Goal: Task Accomplishment & Management: Manage account settings

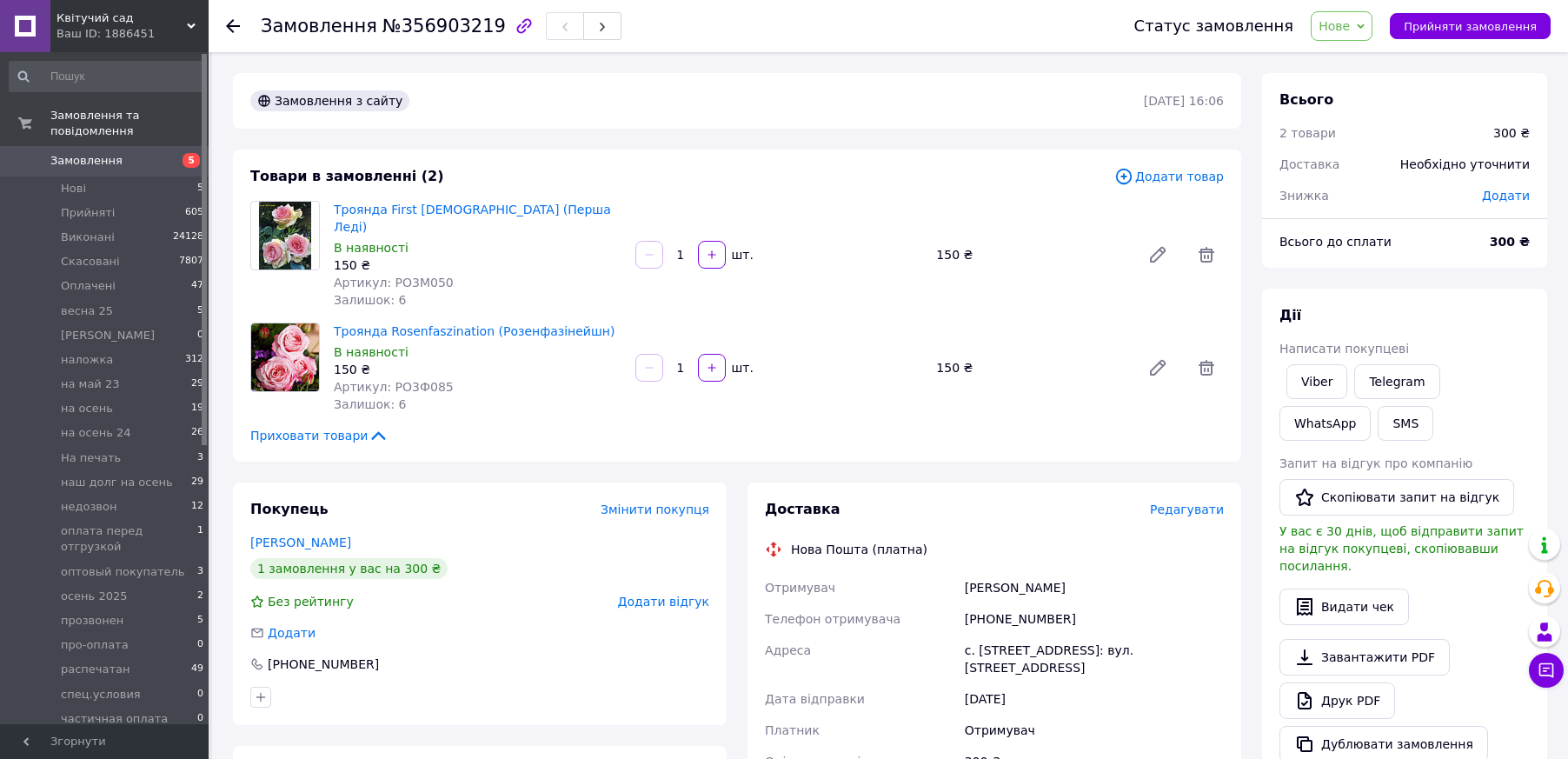
scroll to position [87, 0]
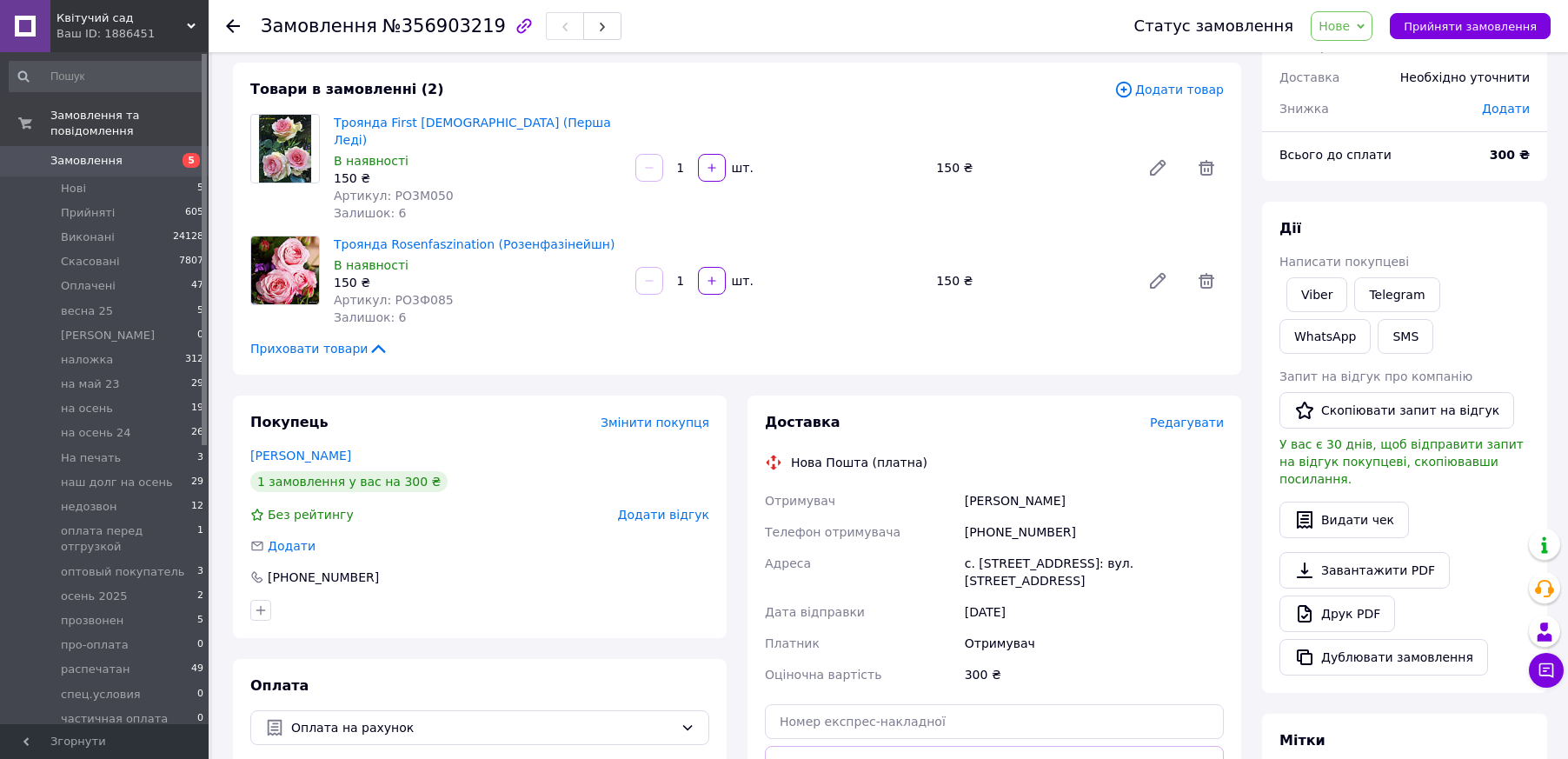
click at [299, 340] on span "Приховати товари" at bounding box center [319, 349] width 138 height 17
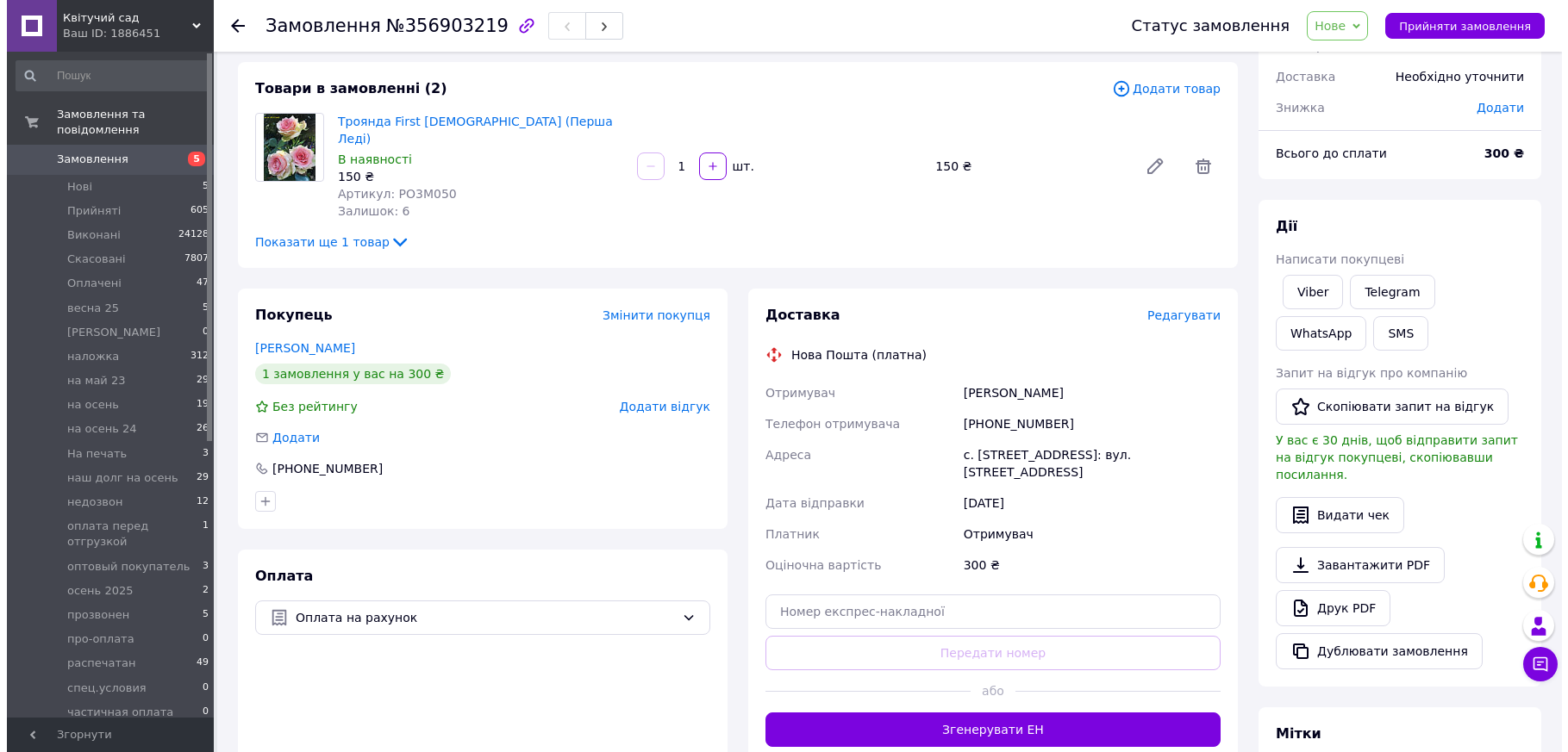
scroll to position [0, 0]
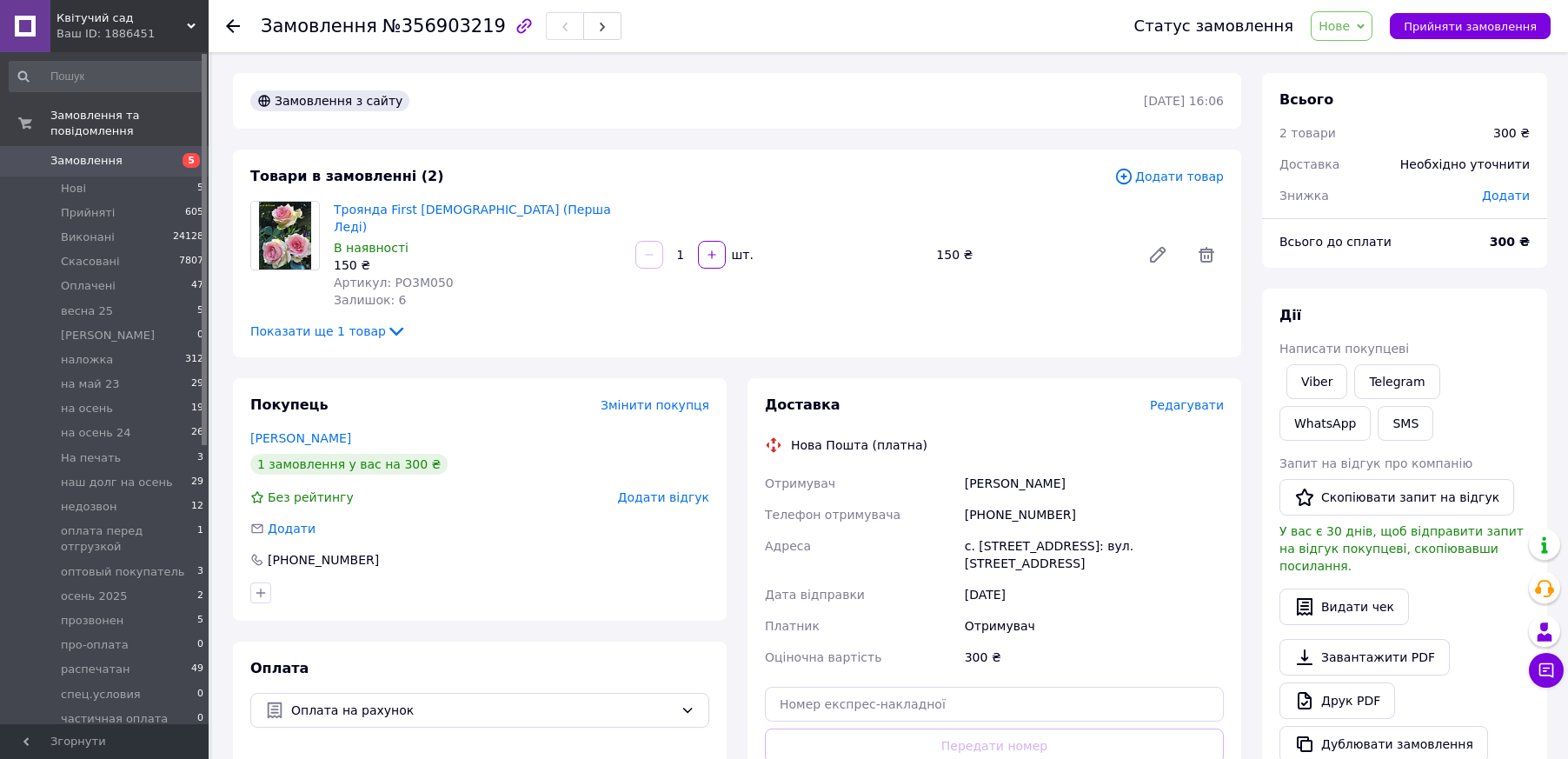
click at [1171, 176] on span "Додати товар" at bounding box center [1169, 176] width 110 height 19
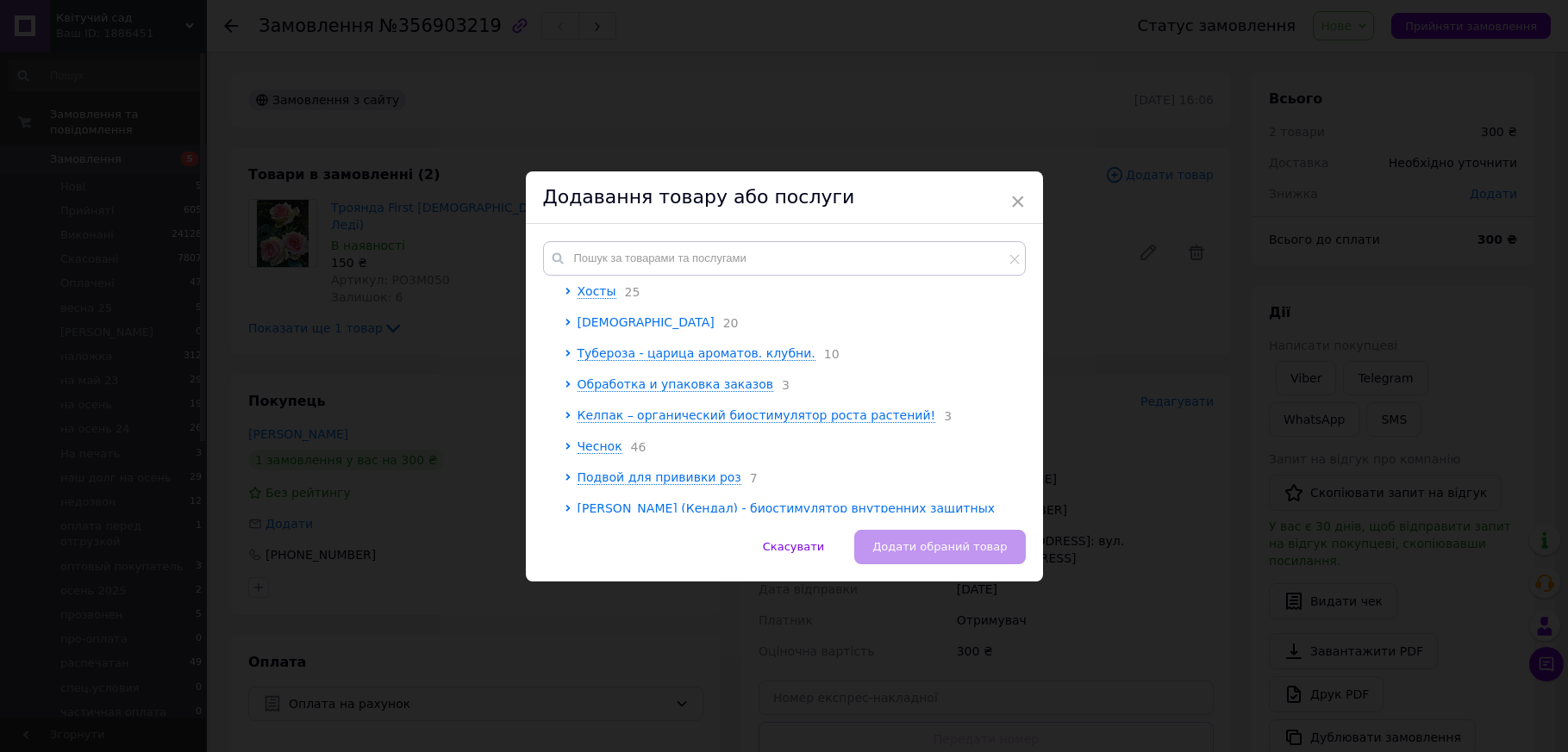
scroll to position [228, 0]
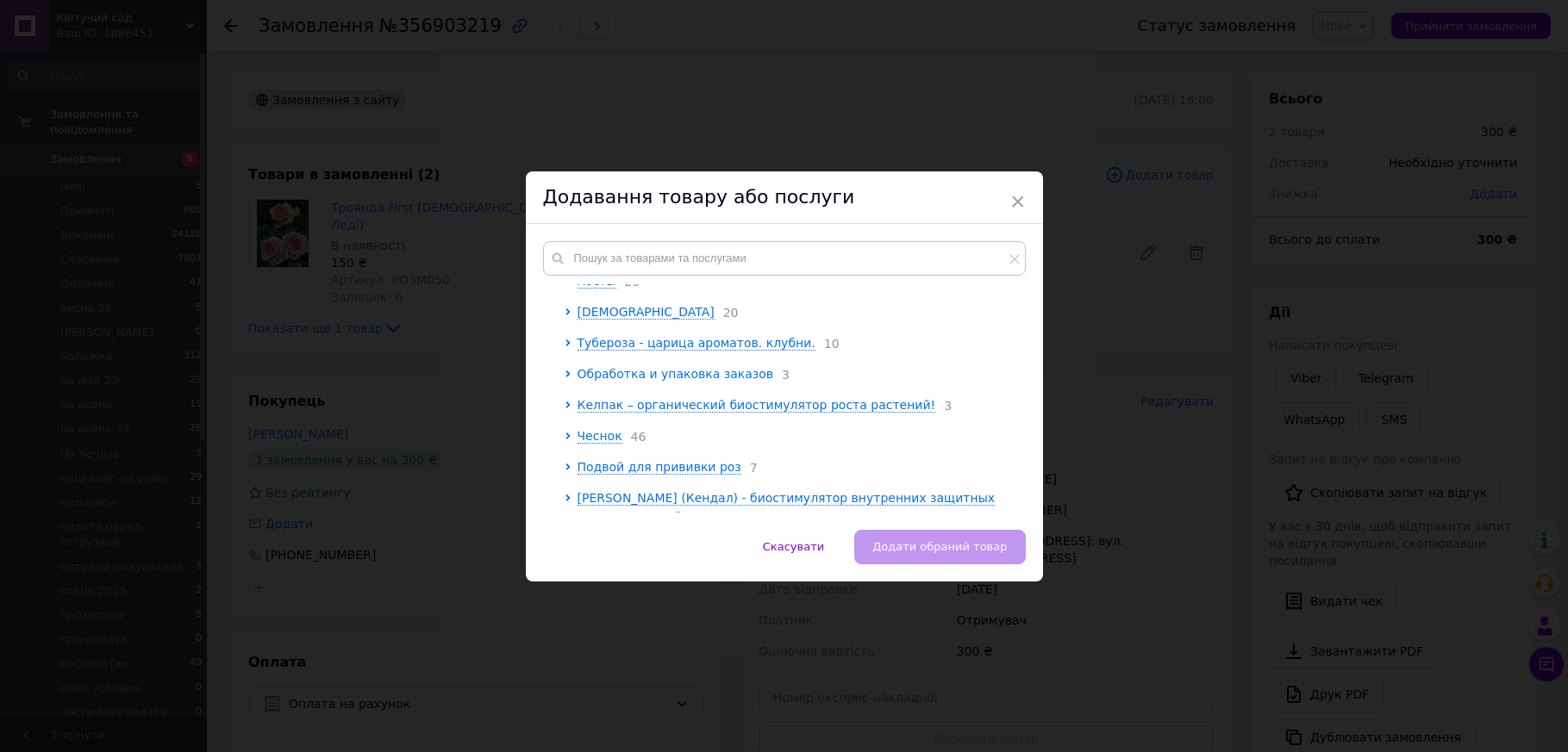
click at [631, 378] on span "Обработка и упаковка заказов" at bounding box center [676, 373] width 197 height 14
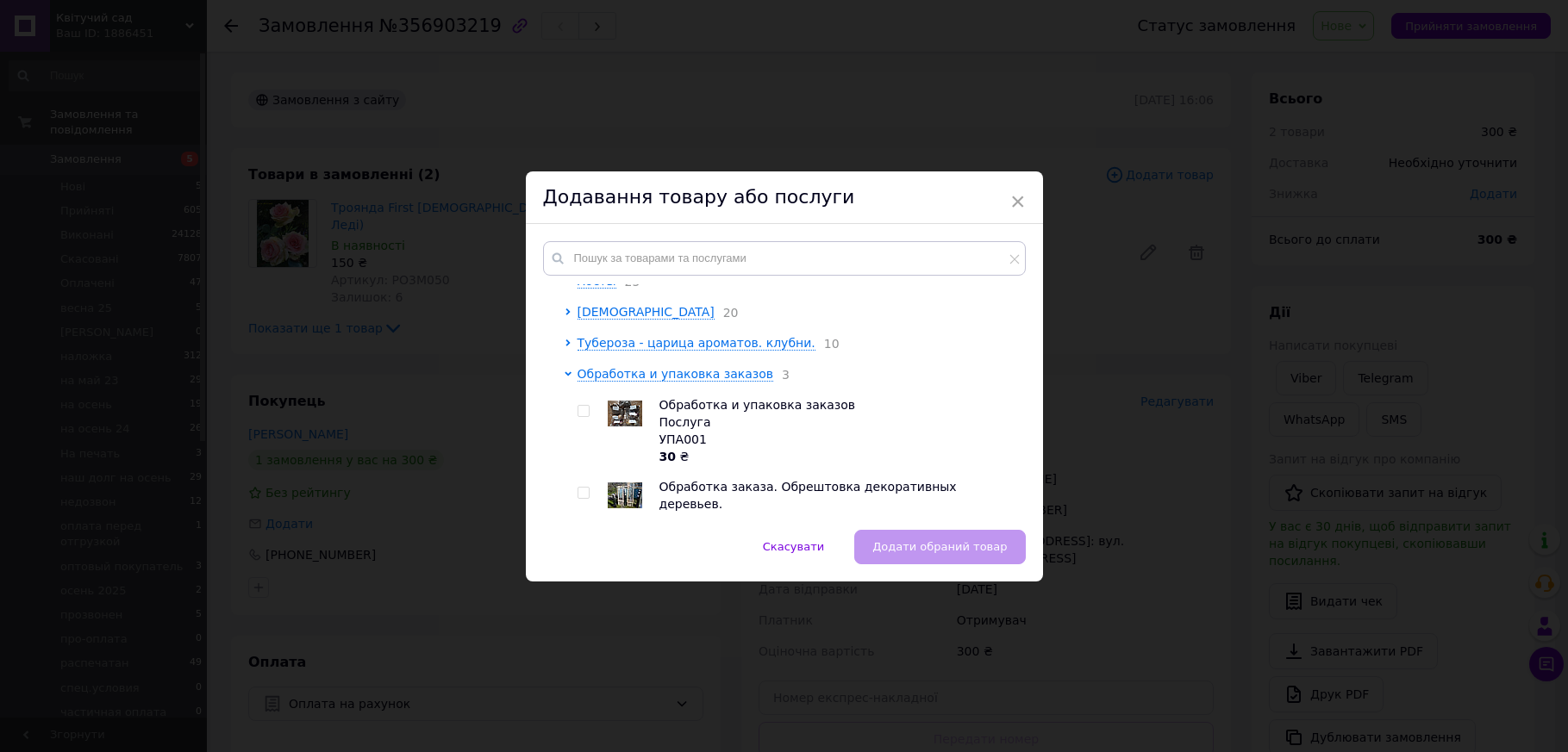
click at [581, 413] on input "checkbox" at bounding box center [583, 412] width 11 height 11
checkbox input "true"
click at [955, 538] on button "Додати обраний товар" at bounding box center [939, 547] width 171 height 34
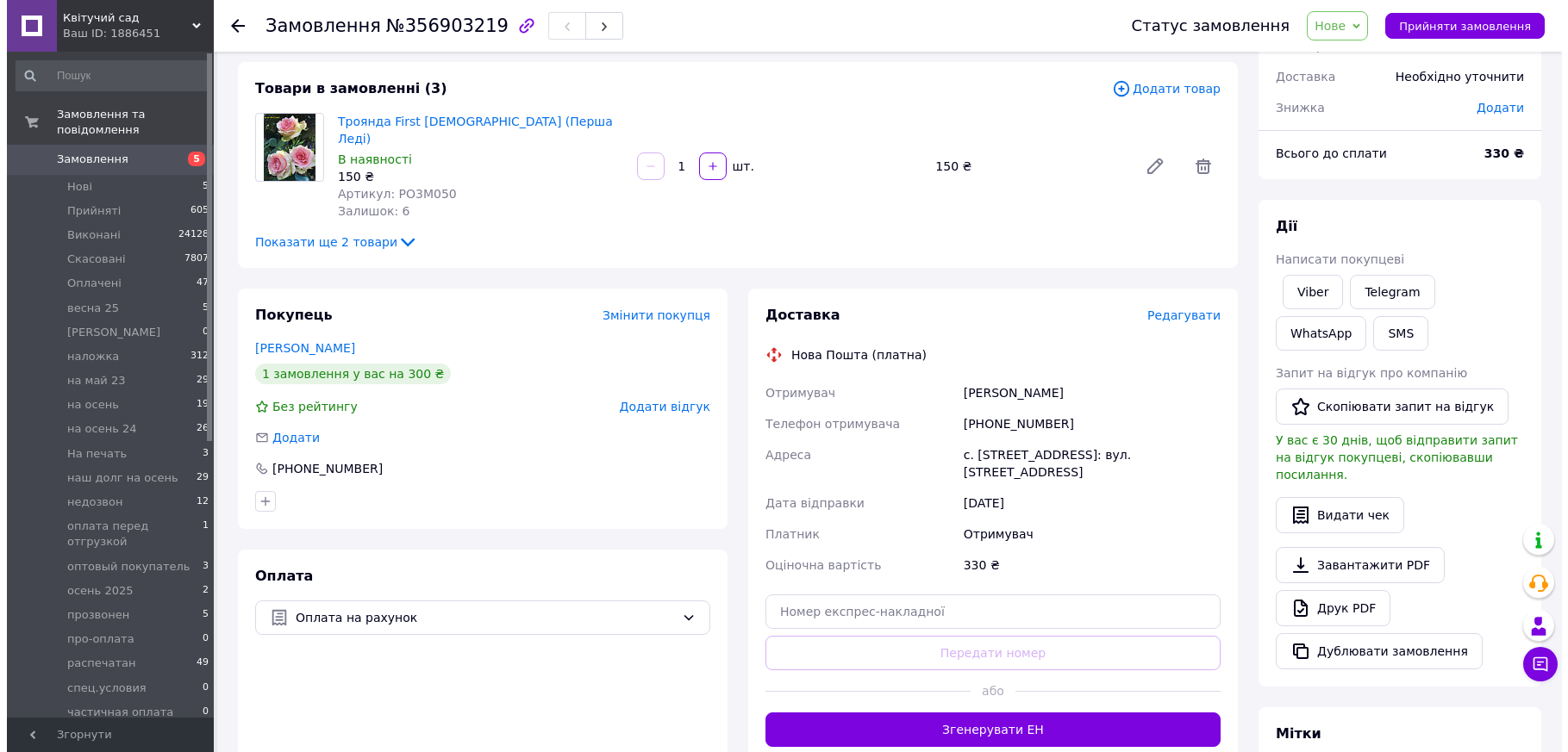
scroll to position [0, 0]
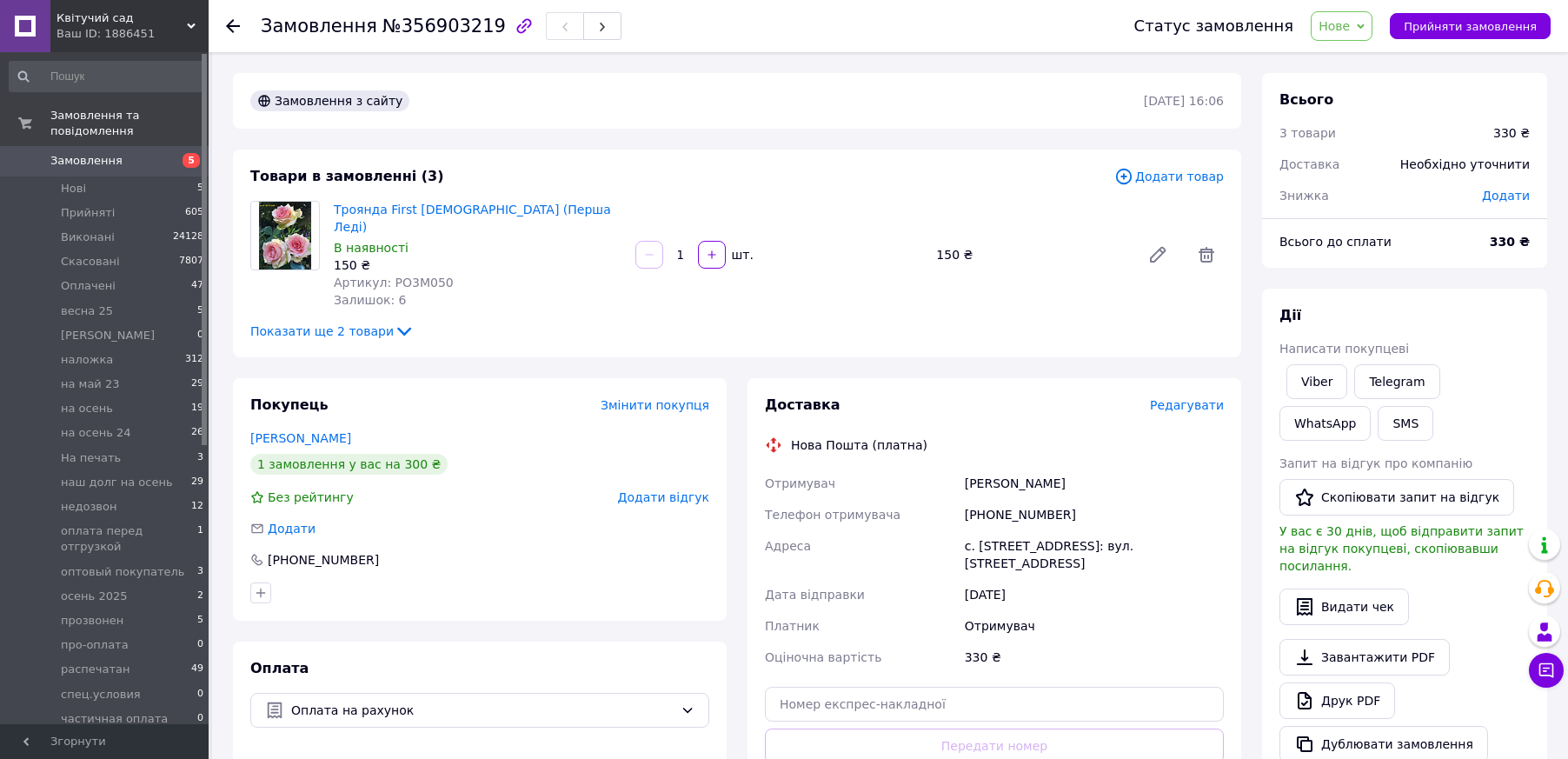
click at [311, 322] on span "Показати ще 2 товари" at bounding box center [333, 331] width 164 height 17
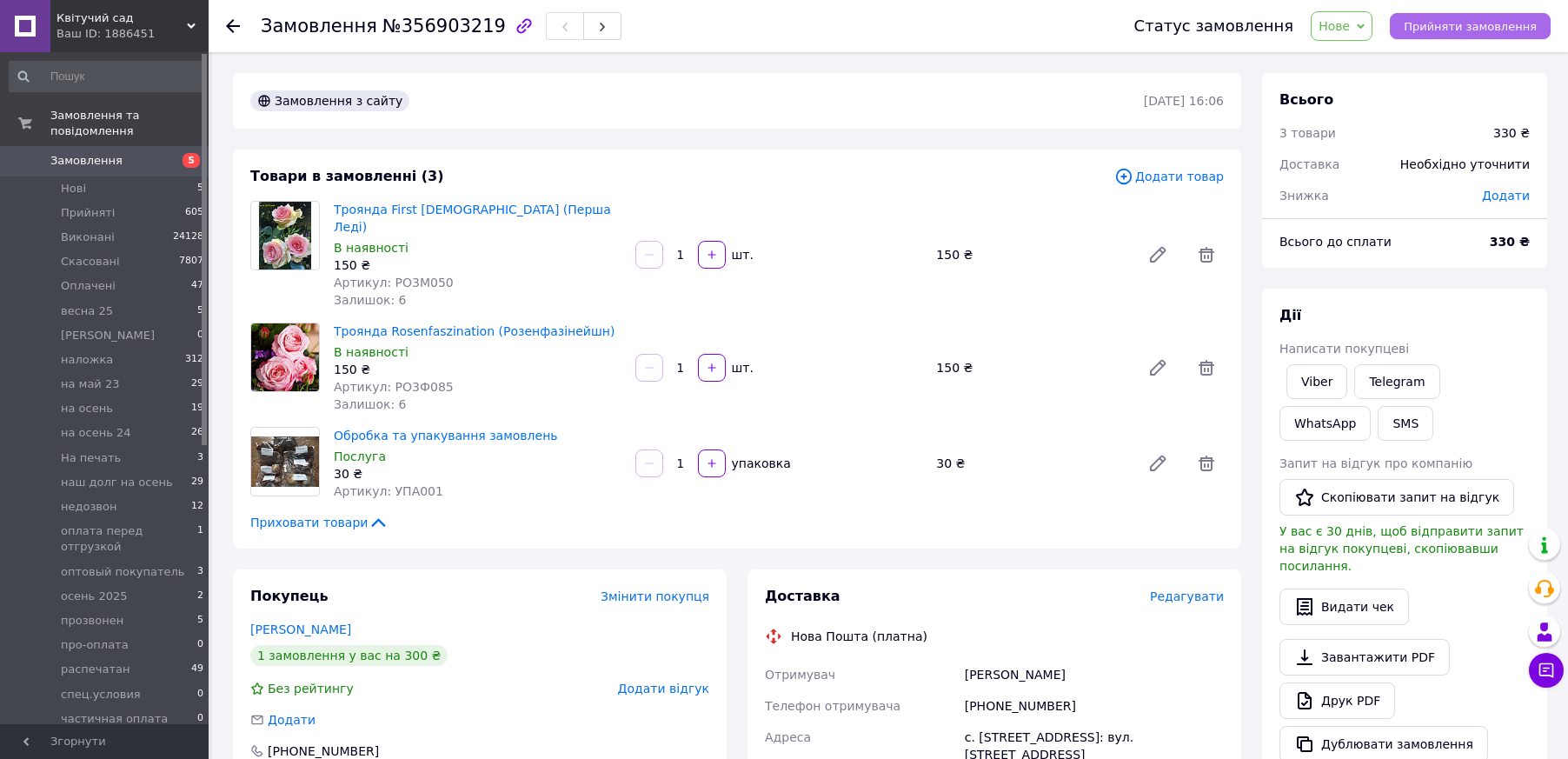
click at [1467, 16] on button "Прийняти замовлення" at bounding box center [1470, 26] width 161 height 26
drag, startPoint x: 1493, startPoint y: 243, endPoint x: 1518, endPoint y: 243, distance: 25.0
click at [1518, 243] on div "330 ₴" at bounding box center [1510, 241] width 61 height 38
copy b "330"
click at [1377, 423] on button "SMS" at bounding box center [1405, 423] width 55 height 34
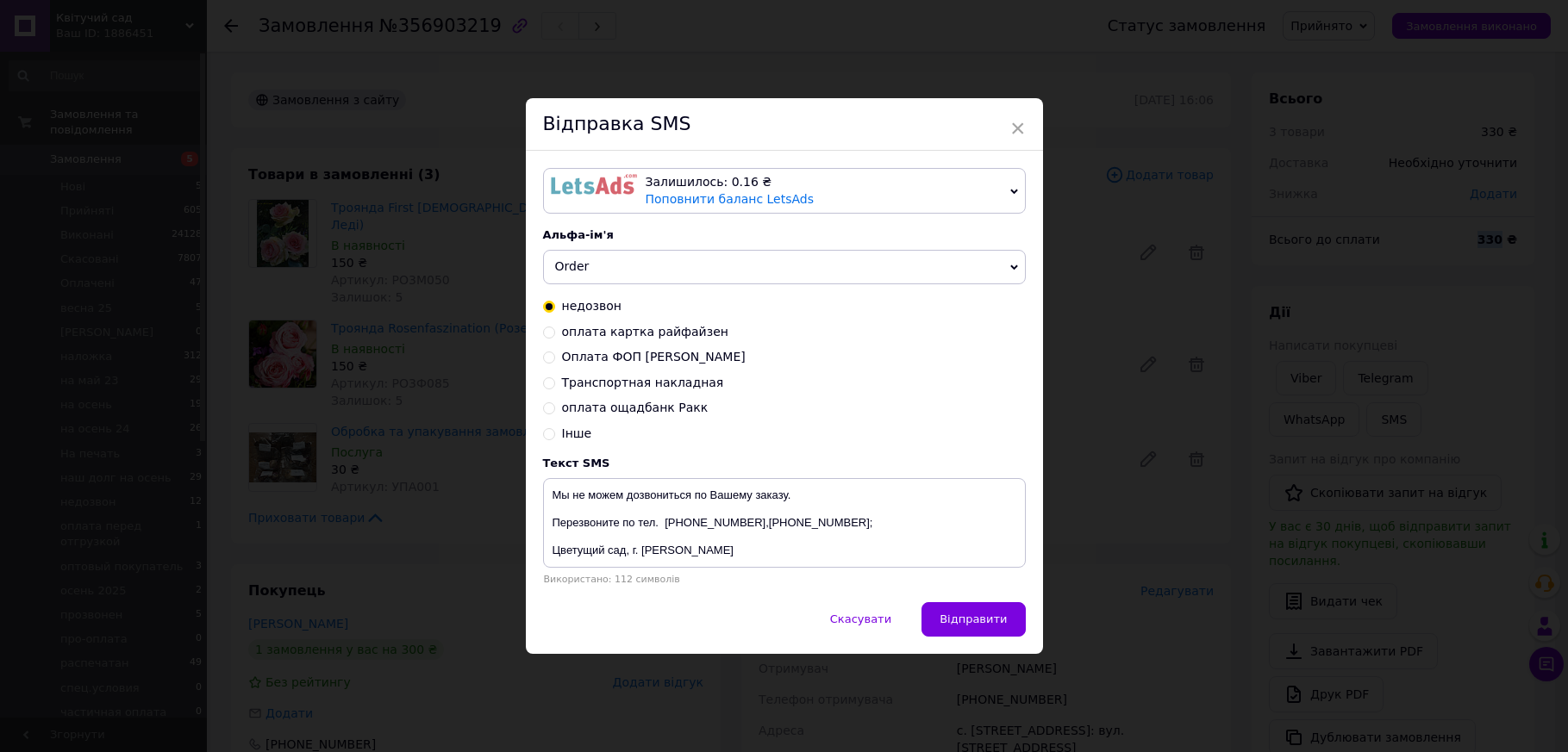
click at [545, 332] on input "оплата картка райфайзен" at bounding box center [549, 331] width 12 height 12
radio input "true"
radio input "false"
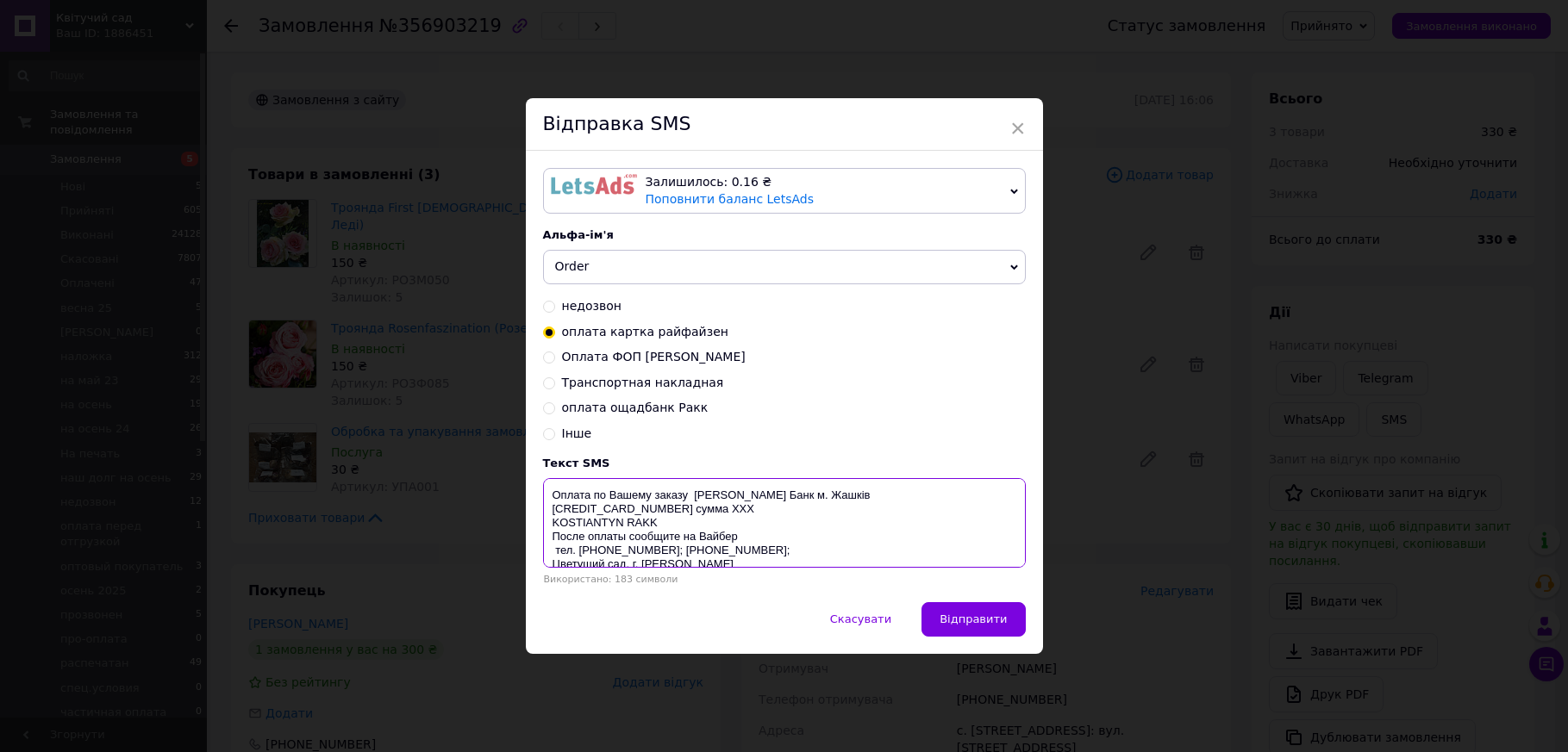
drag, startPoint x: 722, startPoint y: 514, endPoint x: 700, endPoint y: 514, distance: 22.0
click at [700, 514] on textarea "Оплата по Вашему заказу [PERSON_NAME] Банк м. Жашків [CREDIT_CARD_NUMBER] сумма…" at bounding box center [784, 522] width 483 height 90
paste textarea "330"
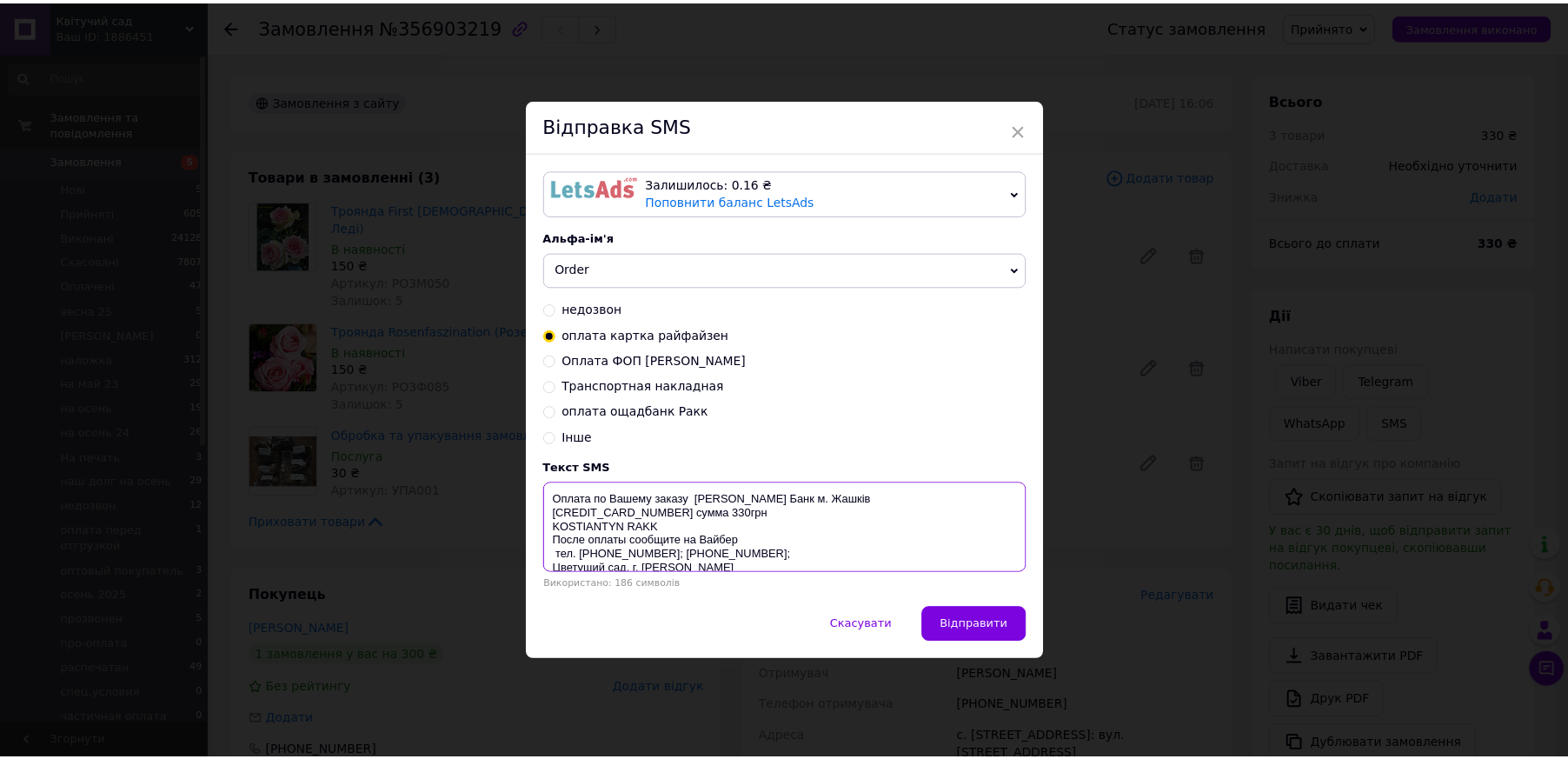
scroll to position [28, 0]
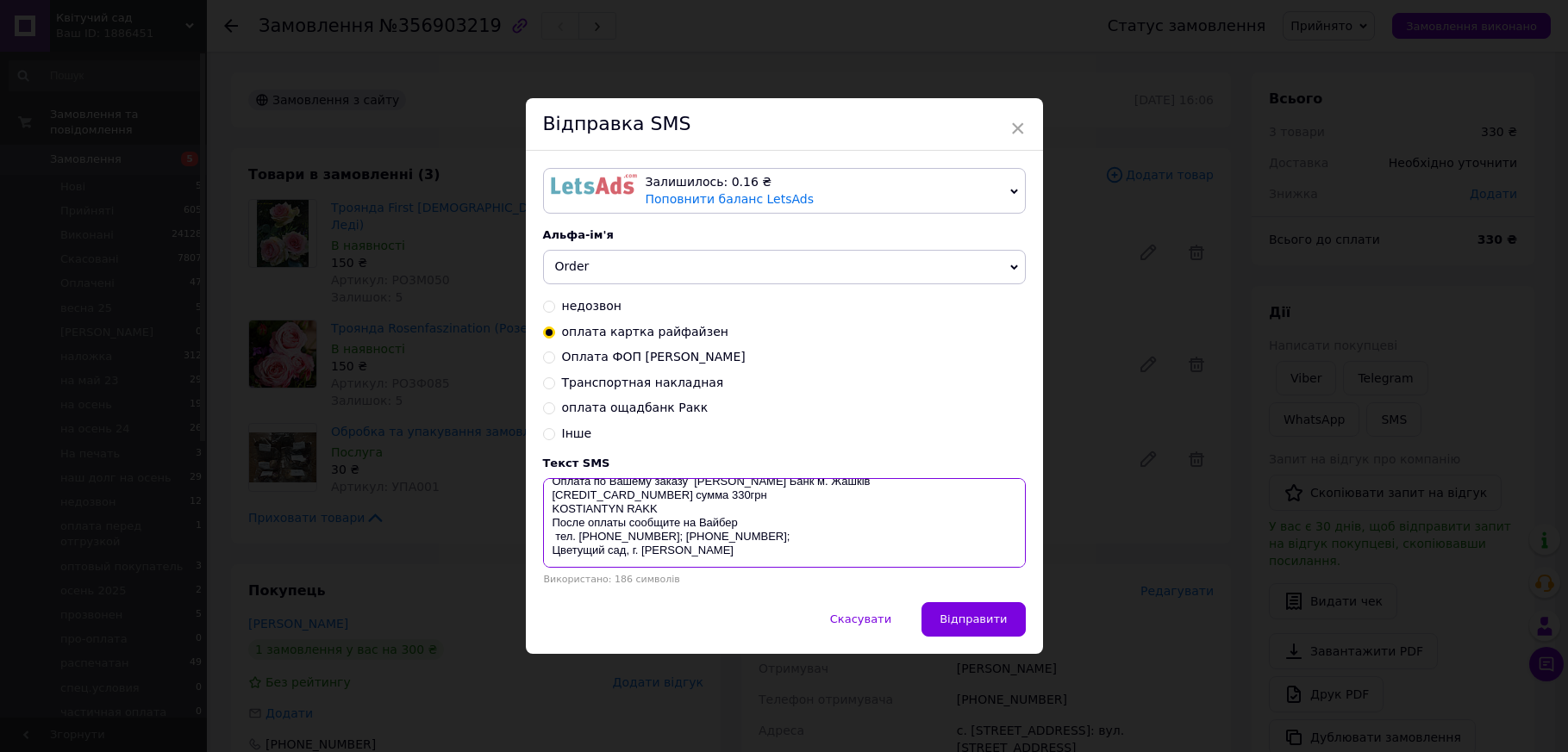
drag, startPoint x: 543, startPoint y: 496, endPoint x: 730, endPoint y: 561, distance: 198.0
click at [730, 561] on textarea "Оплата по Вашему заказу [PERSON_NAME] Банк м. Жашків [CREDIT_CARD_NUMBER] сумма…" at bounding box center [784, 522] width 483 height 90
type textarea "Оплата по Вашему заказу [PERSON_NAME] Банк м. Жашків [CREDIT_CARD_NUMBER] сумма…"
click at [1020, 125] on span "×" at bounding box center [1018, 128] width 15 height 29
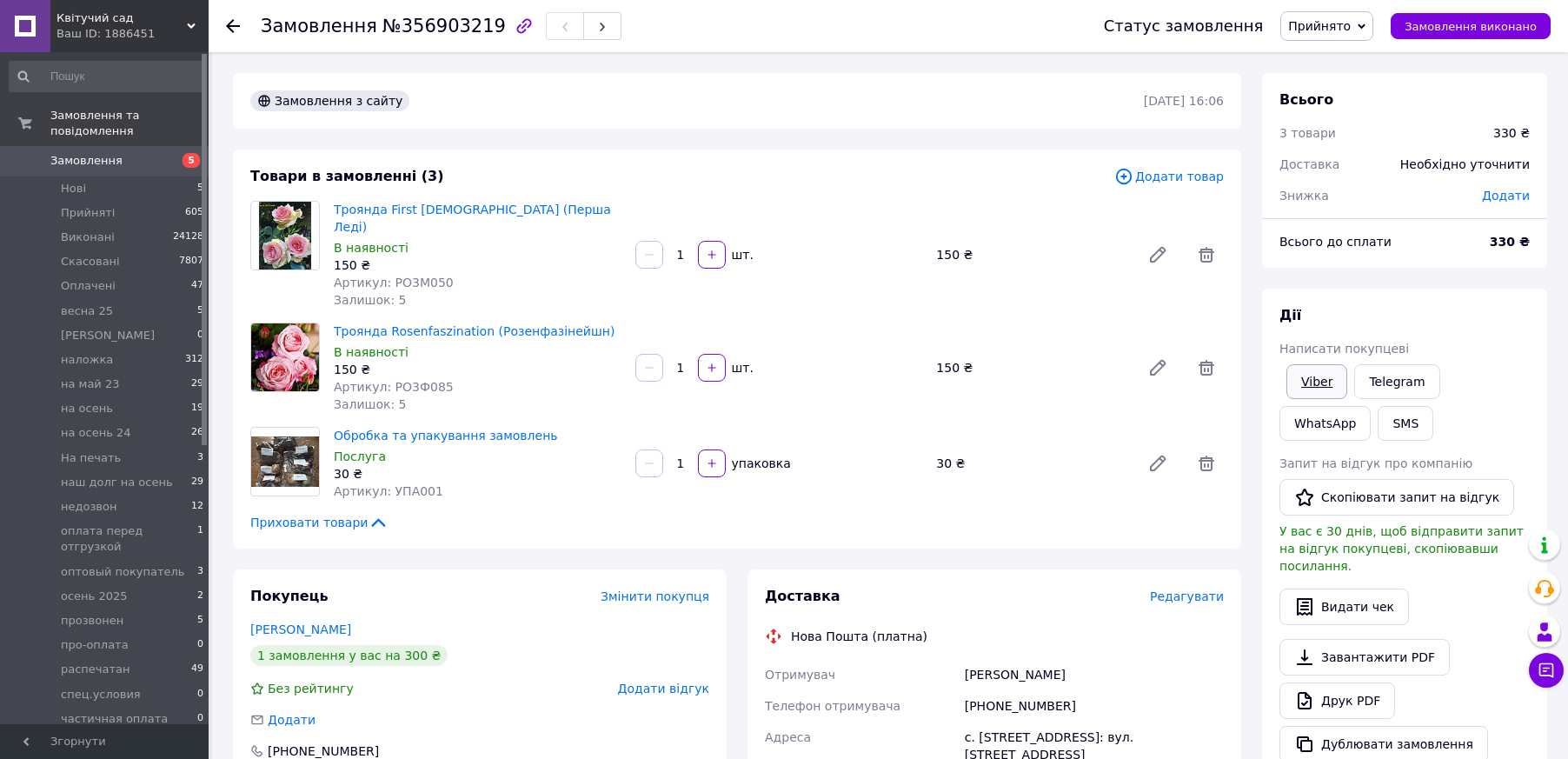
click at [1308, 379] on link "Viber" at bounding box center [1317, 381] width 61 height 34
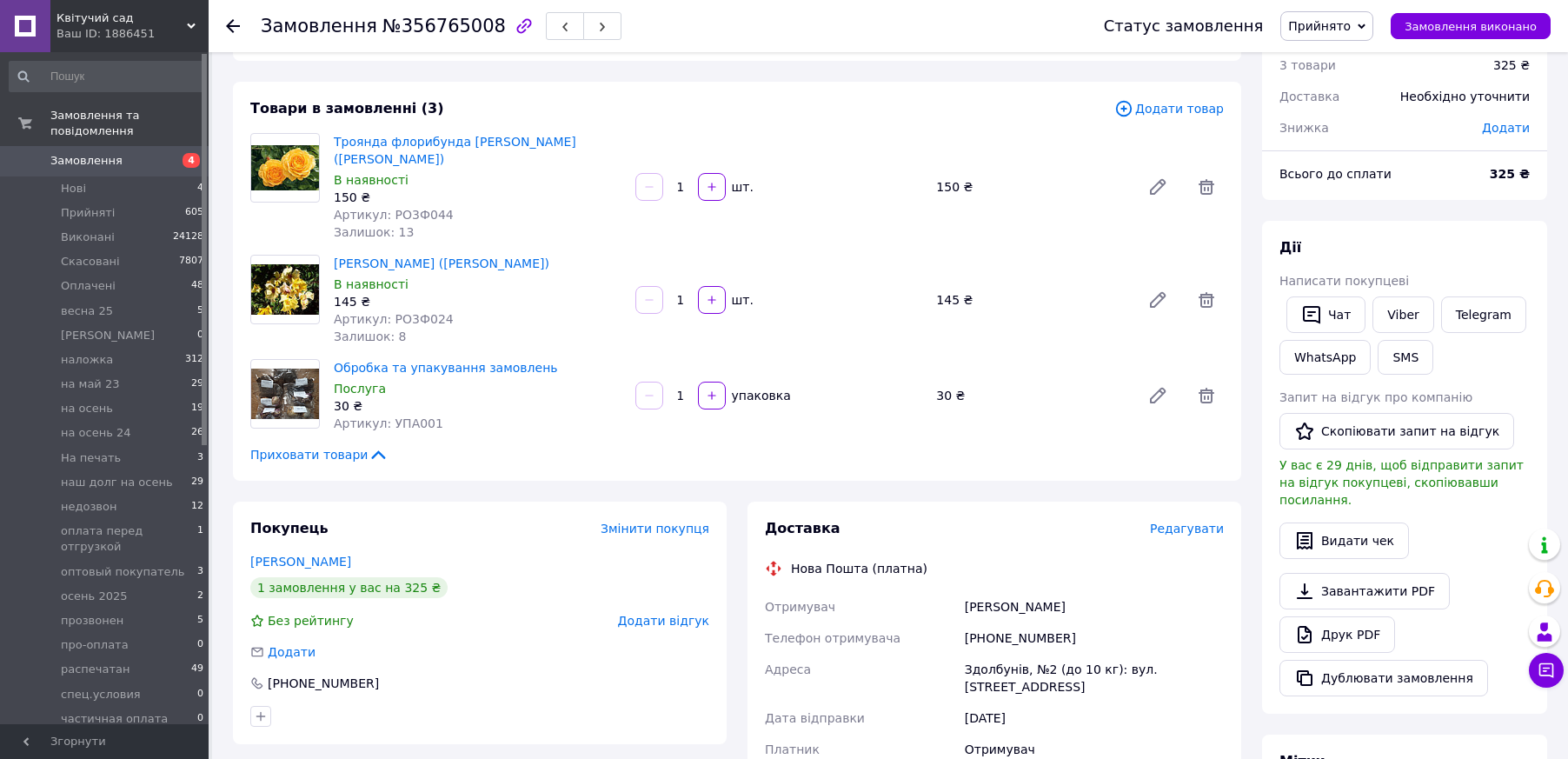
scroll to position [87, 0]
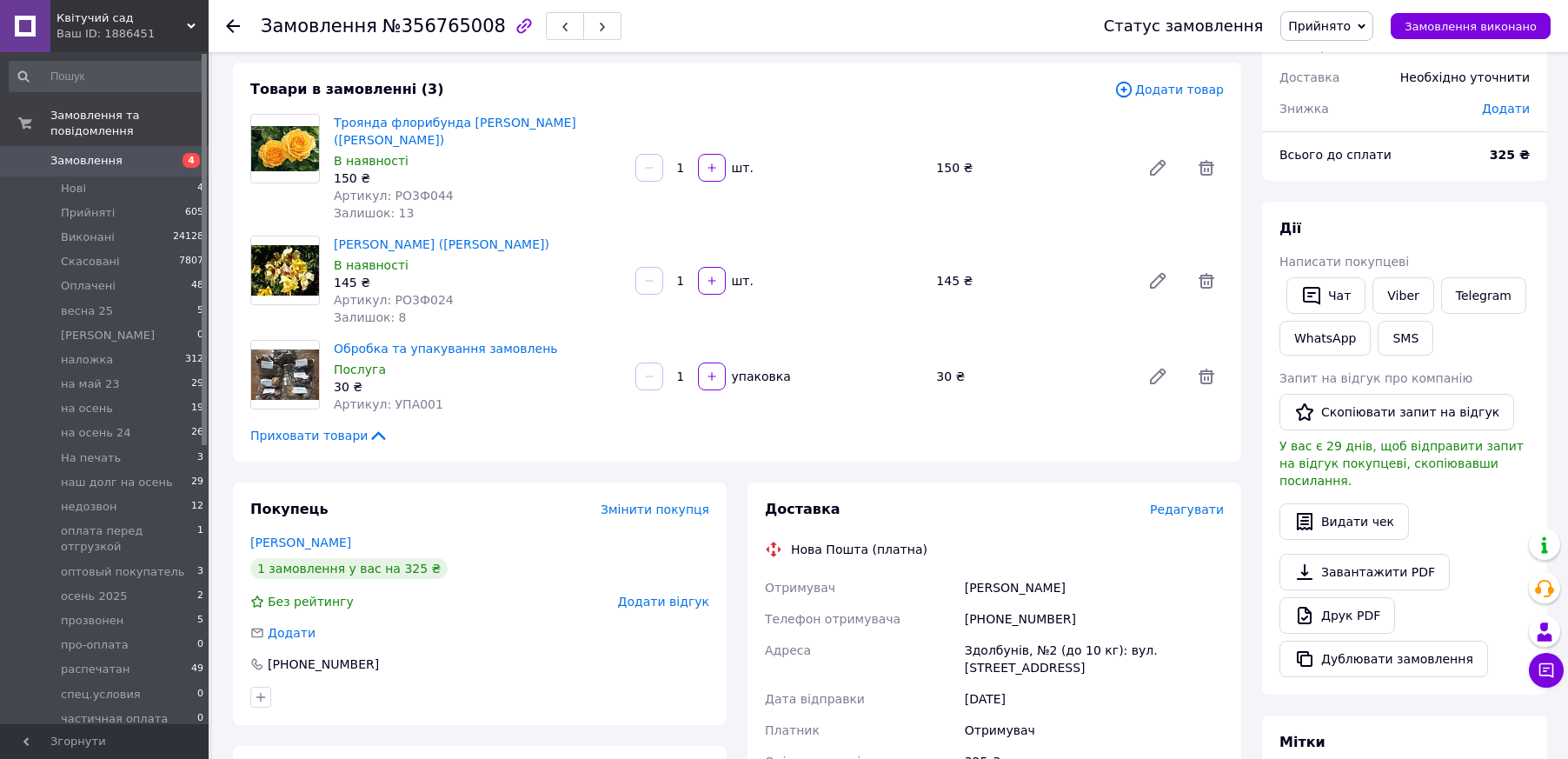
click at [572, 237] on div "Роза Ali Dorate (Али Дорате) В наявності 145 ₴ Артикул: РО3Ф024 Залишок: 8" at bounding box center [478, 280] width 301 height 97
click at [324, 536] on link "Данилівна Світлана Малюк" at bounding box center [301, 543] width 101 height 14
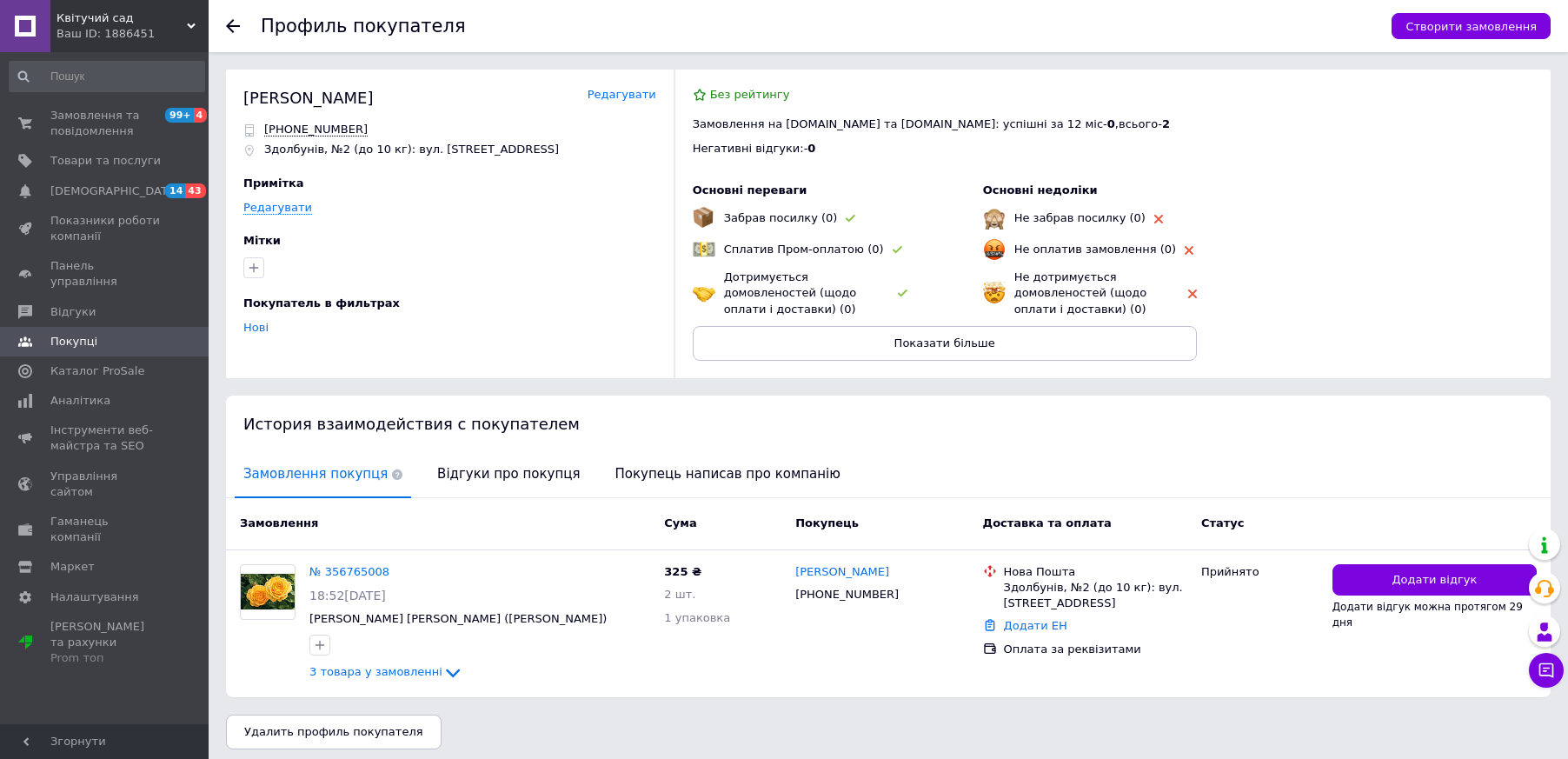
click at [625, 97] on link "Редагувати" at bounding box center [621, 94] width 69 height 16
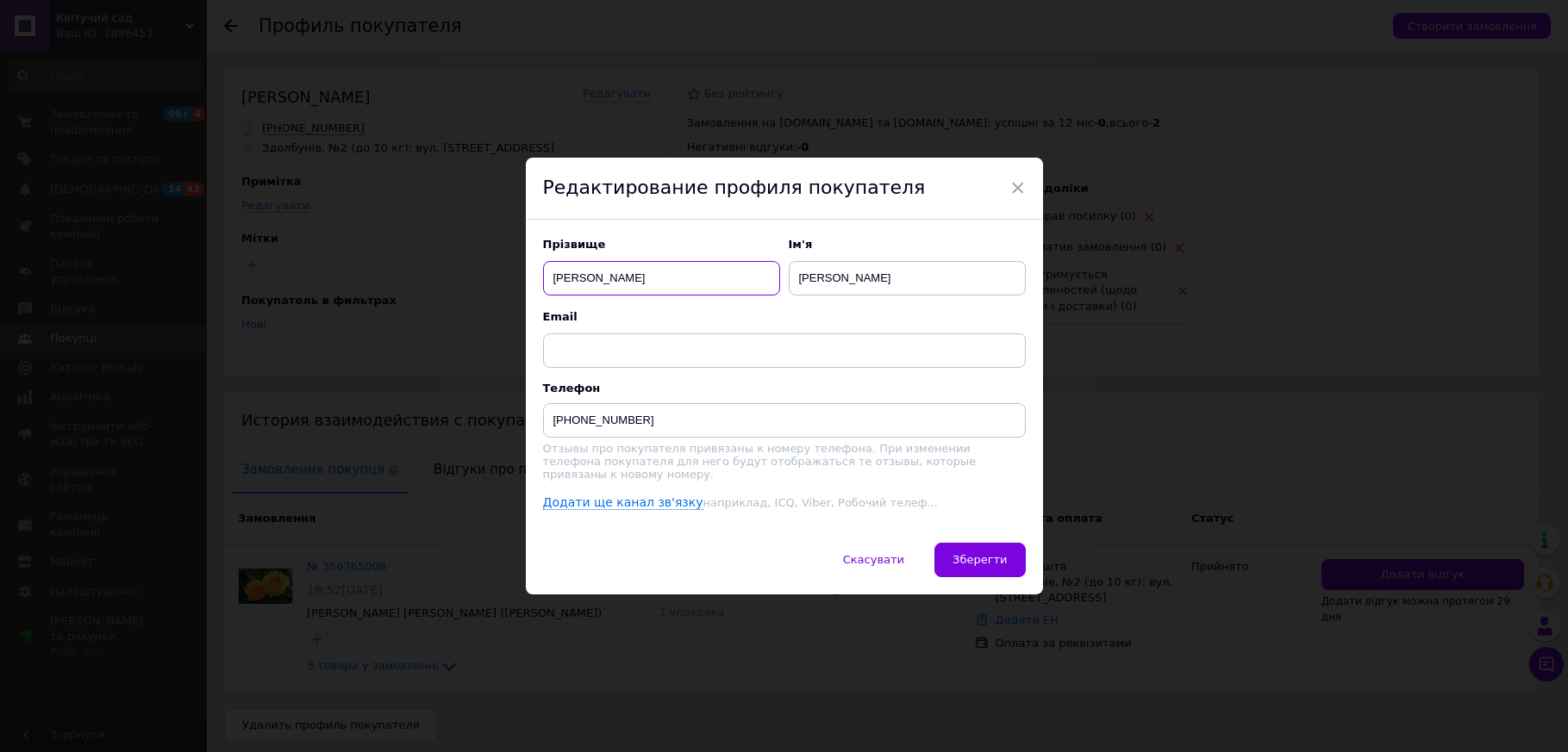
click at [572, 287] on input "Малюк" at bounding box center [662, 278] width 237 height 34
type input "Манюк"
click at [978, 553] on span "Зберегти" at bounding box center [979, 559] width 54 height 13
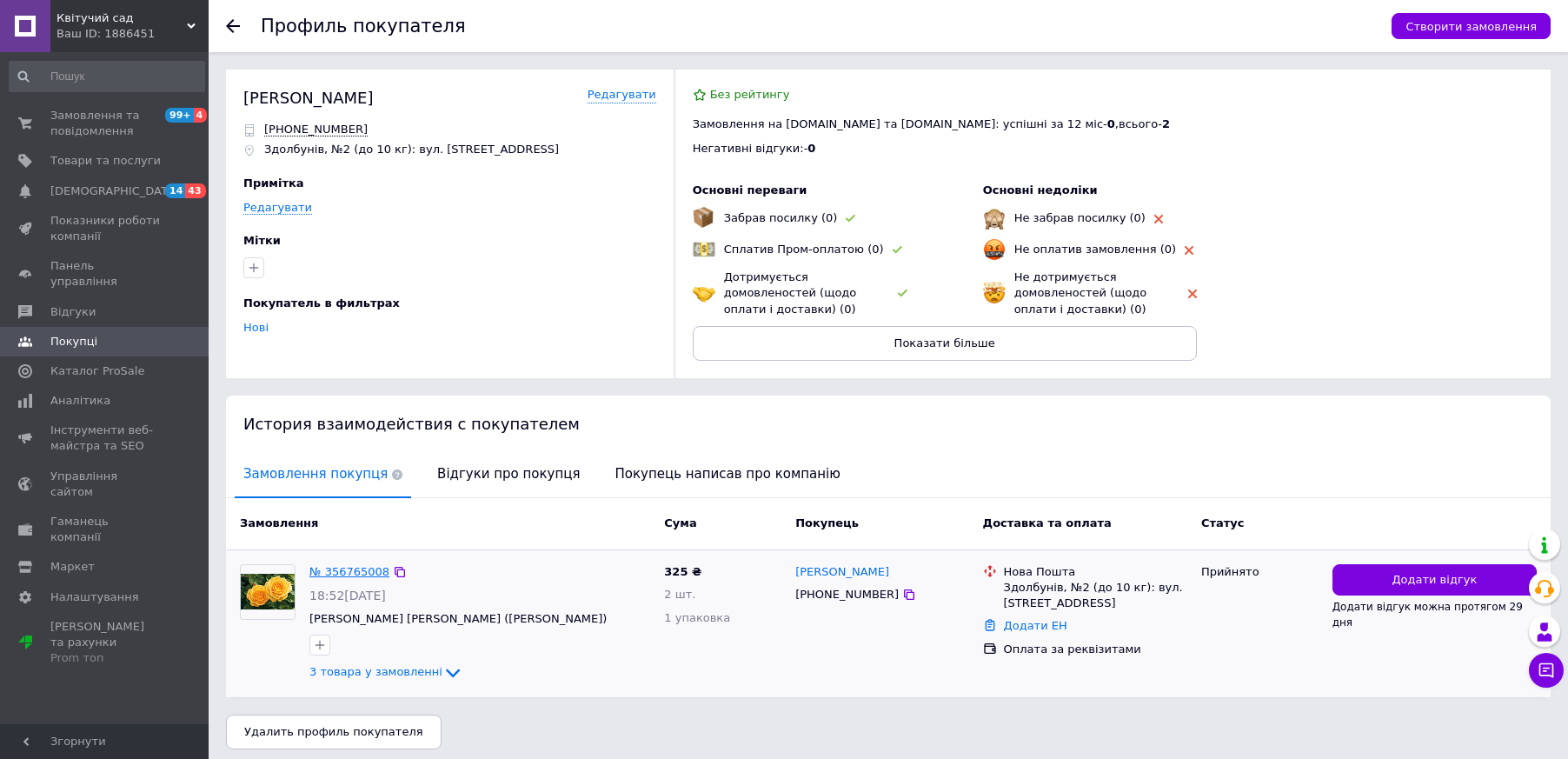
click at [344, 577] on link "№ 356765008" at bounding box center [350, 572] width 80 height 13
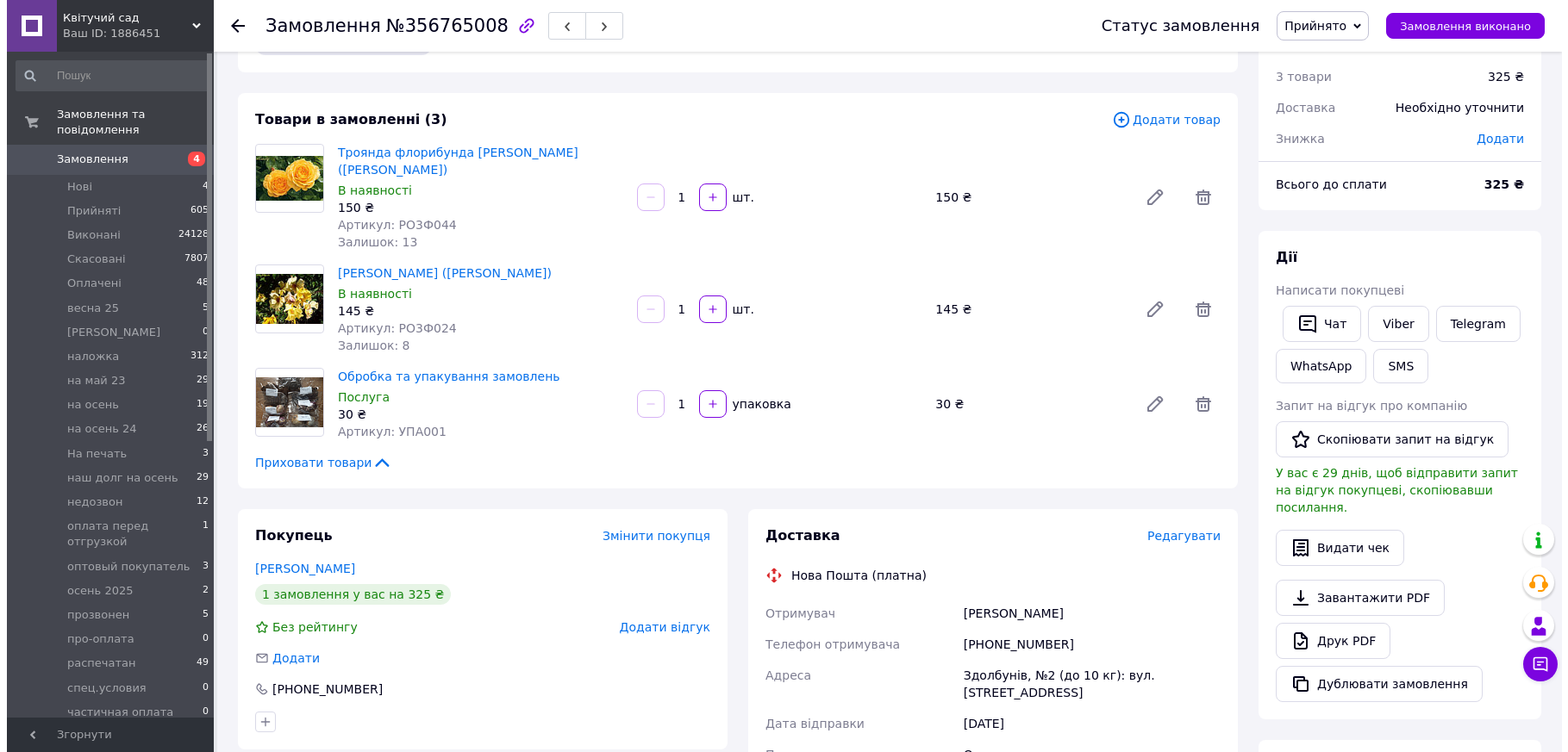
scroll to position [86, 0]
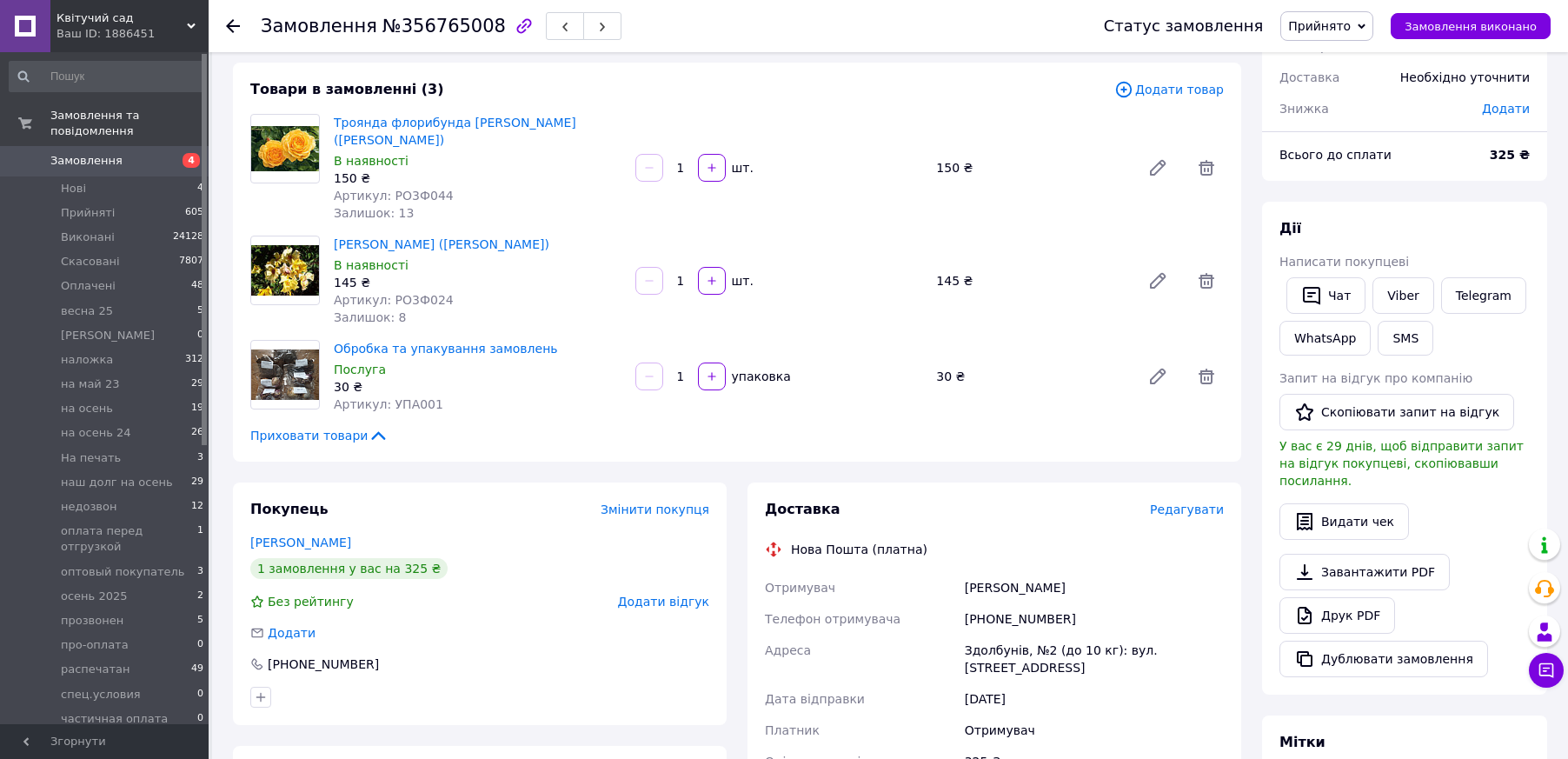
click at [1185, 503] on span "Редагувати" at bounding box center [1187, 509] width 74 height 14
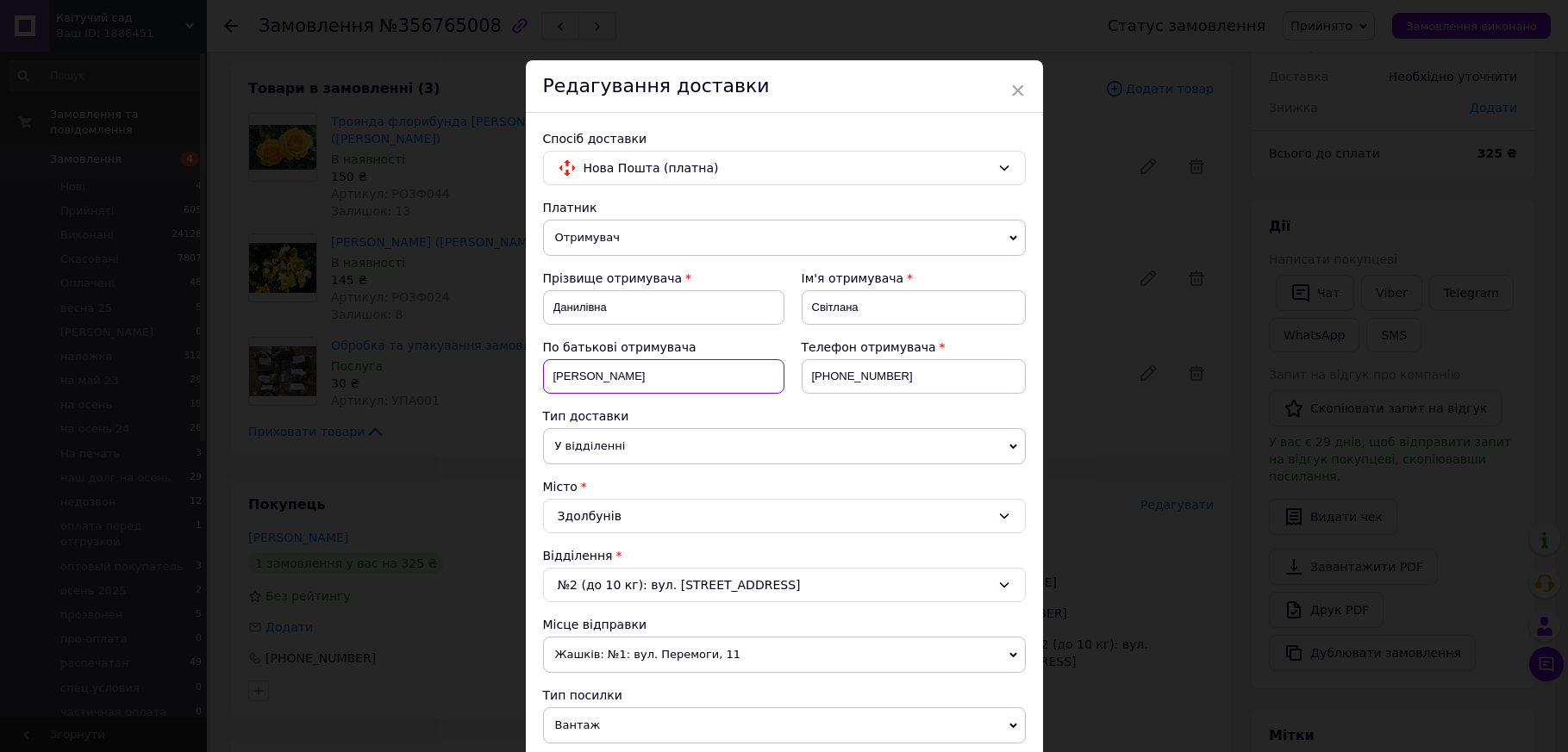
click at [573, 381] on input "Малюк" at bounding box center [663, 376] width 241 height 34
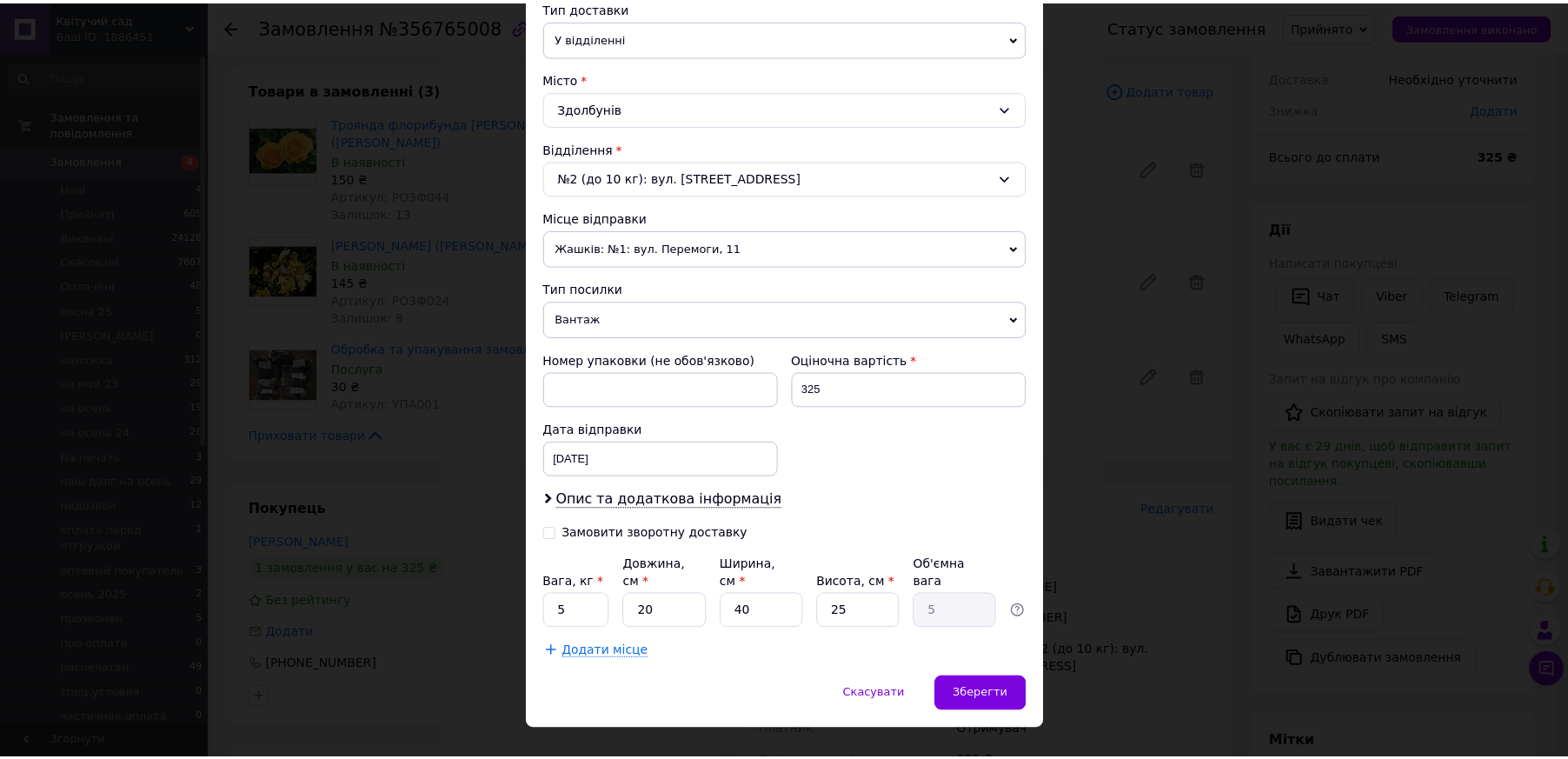
scroll to position [427, 0]
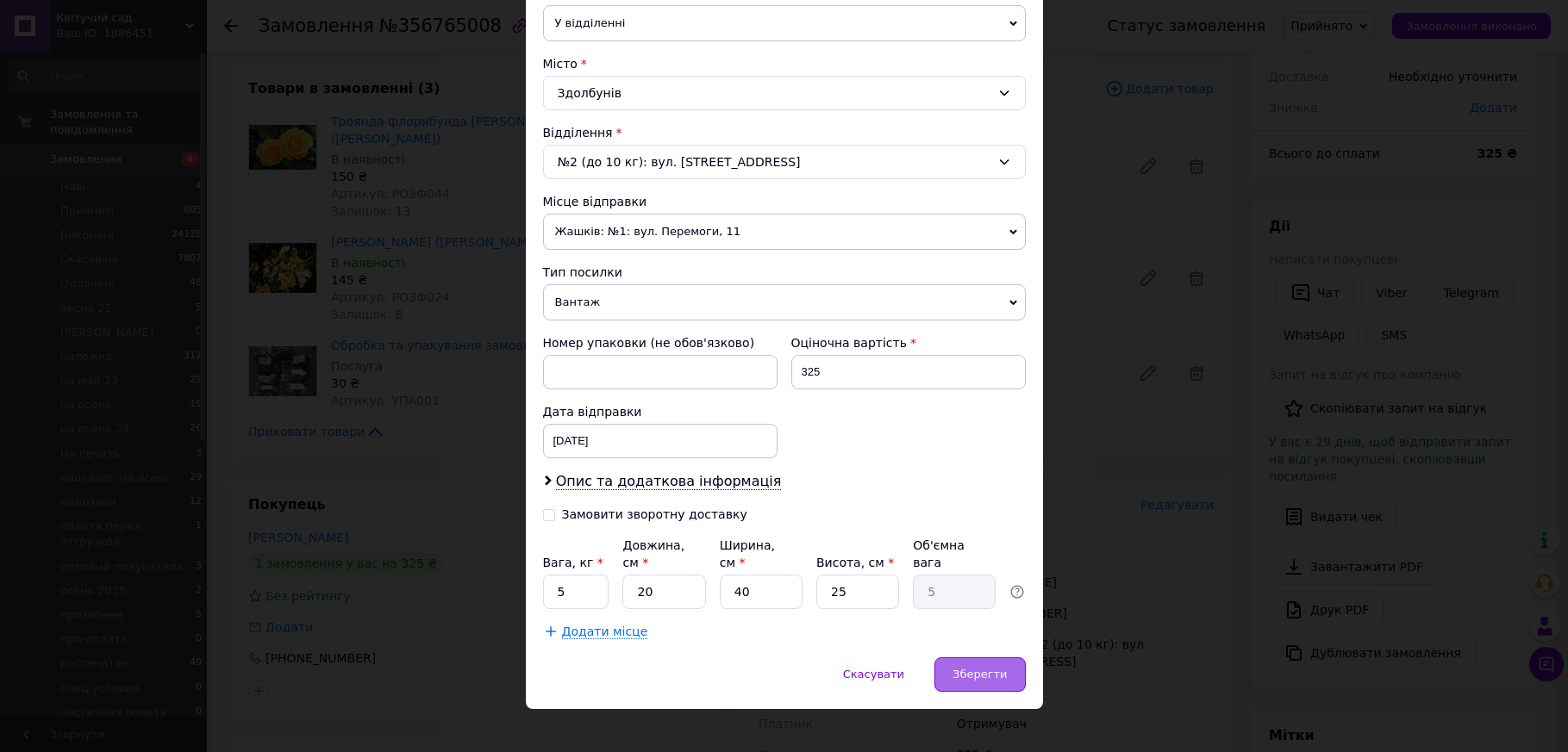
type input "Манюк"
click at [966, 668] on span "Зберегти" at bounding box center [979, 675] width 54 height 13
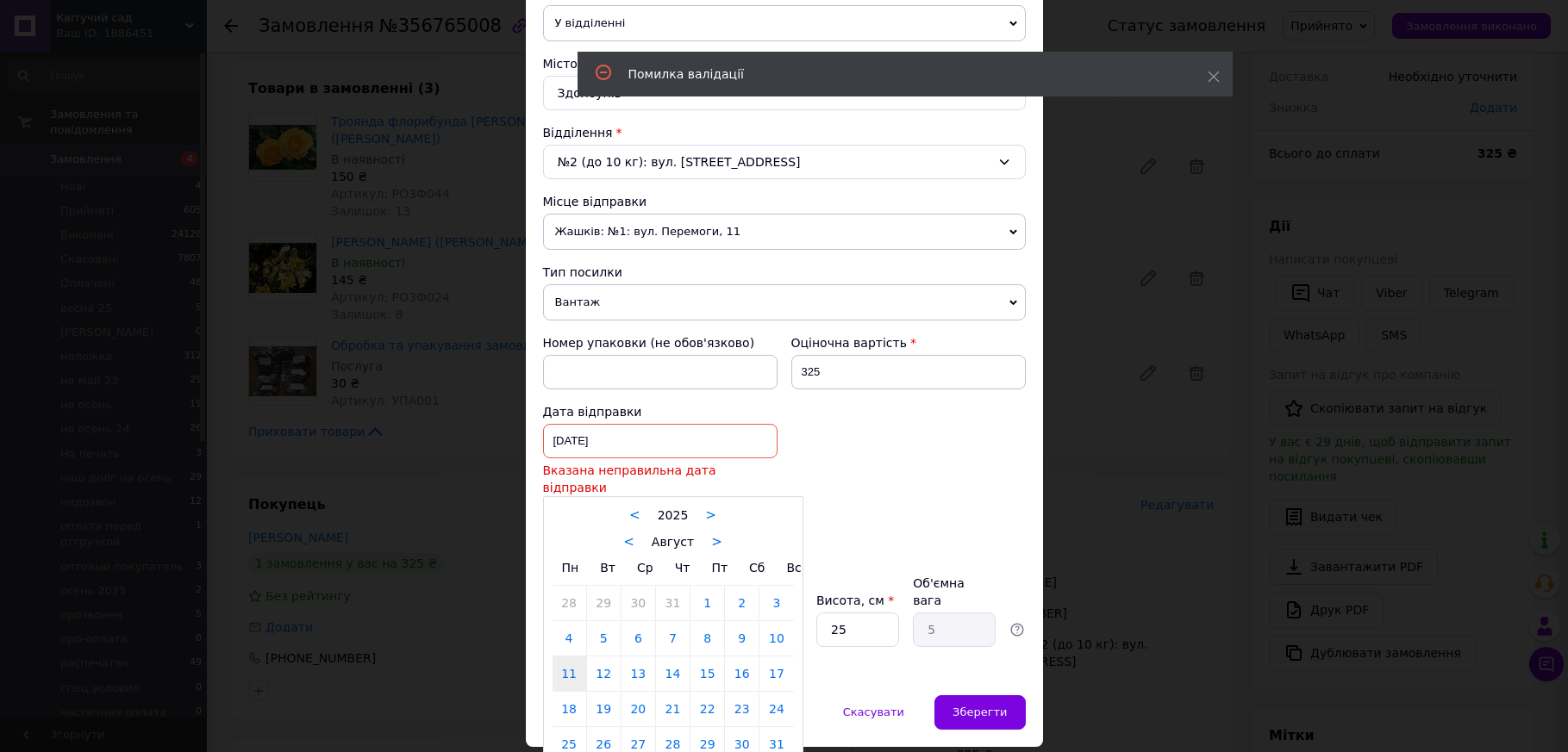
click at [588, 443] on div "11.08.2025 < 2025 > < Август > Пн Вт Ср Чт Пт Сб Вс 28 29 30 31 1 2 3 4 5 6 7 8…" at bounding box center [661, 441] width 234 height 34
click at [702, 657] on link "15" at bounding box center [707, 674] width 34 height 34
type input "15.08.2025"
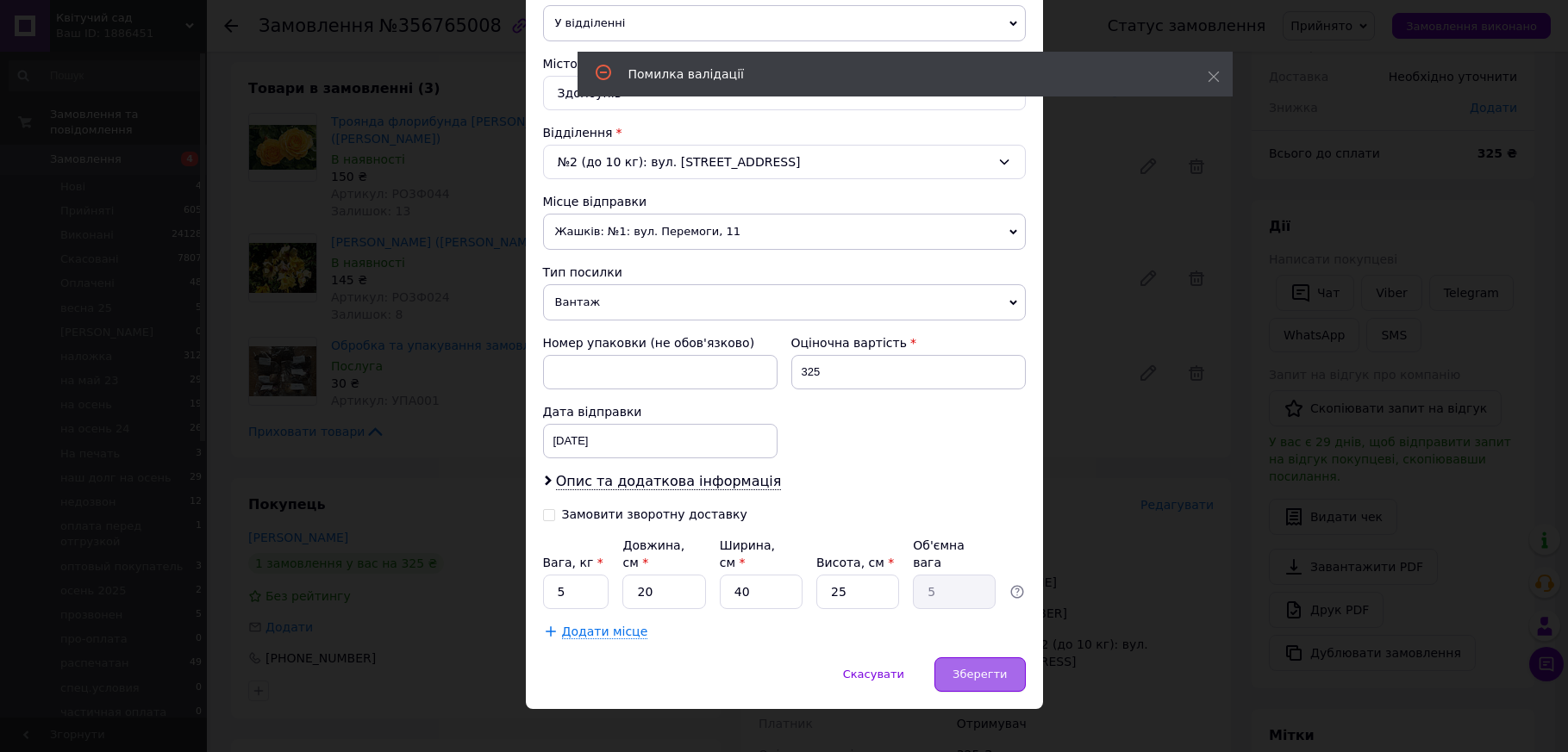
click at [983, 668] on span "Зберегти" at bounding box center [979, 675] width 54 height 13
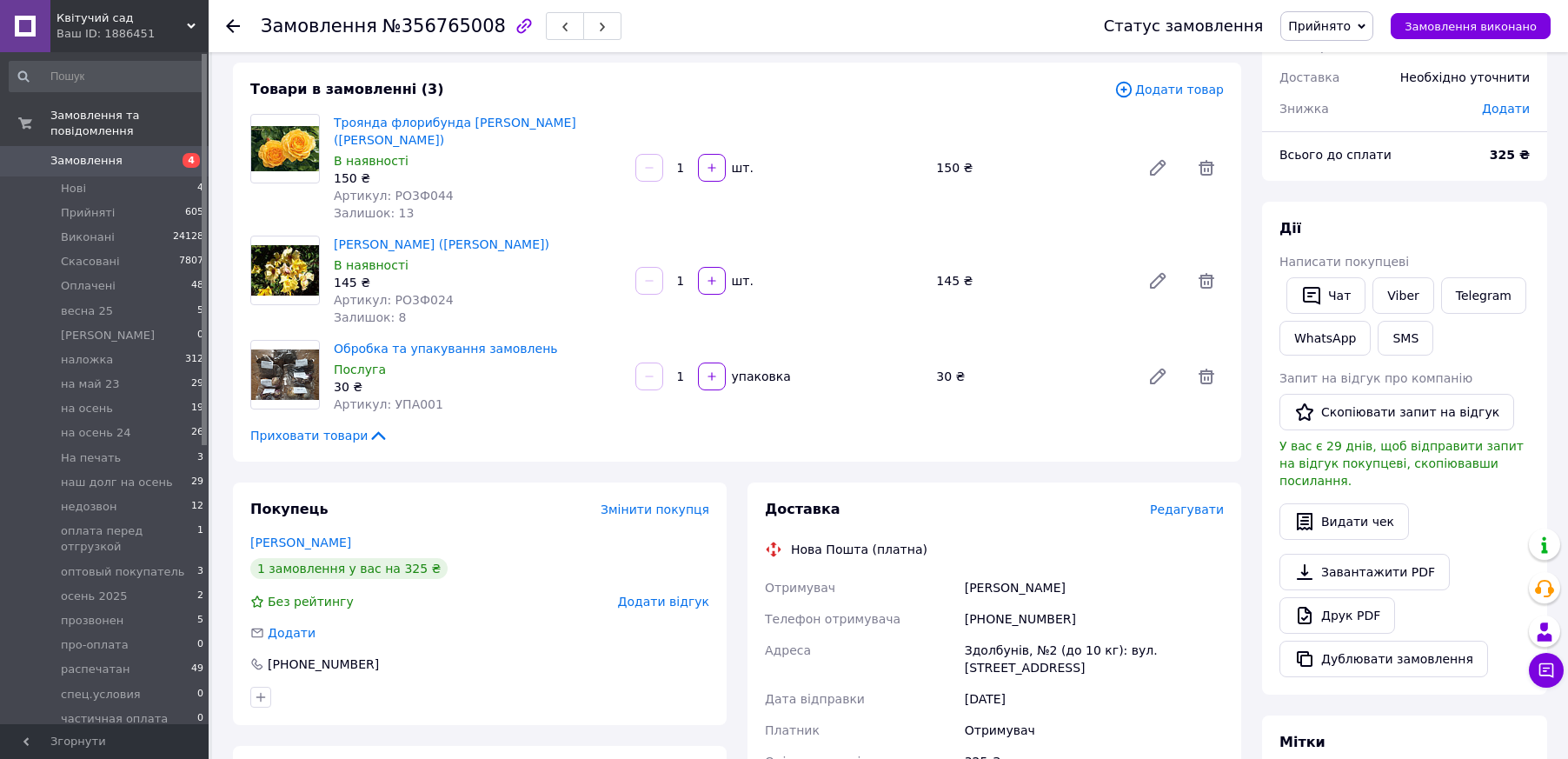
click at [1351, 22] on span "Прийнято" at bounding box center [1319, 26] width 63 height 14
click at [1344, 112] on li "Оплачено" at bounding box center [1362, 113] width 163 height 26
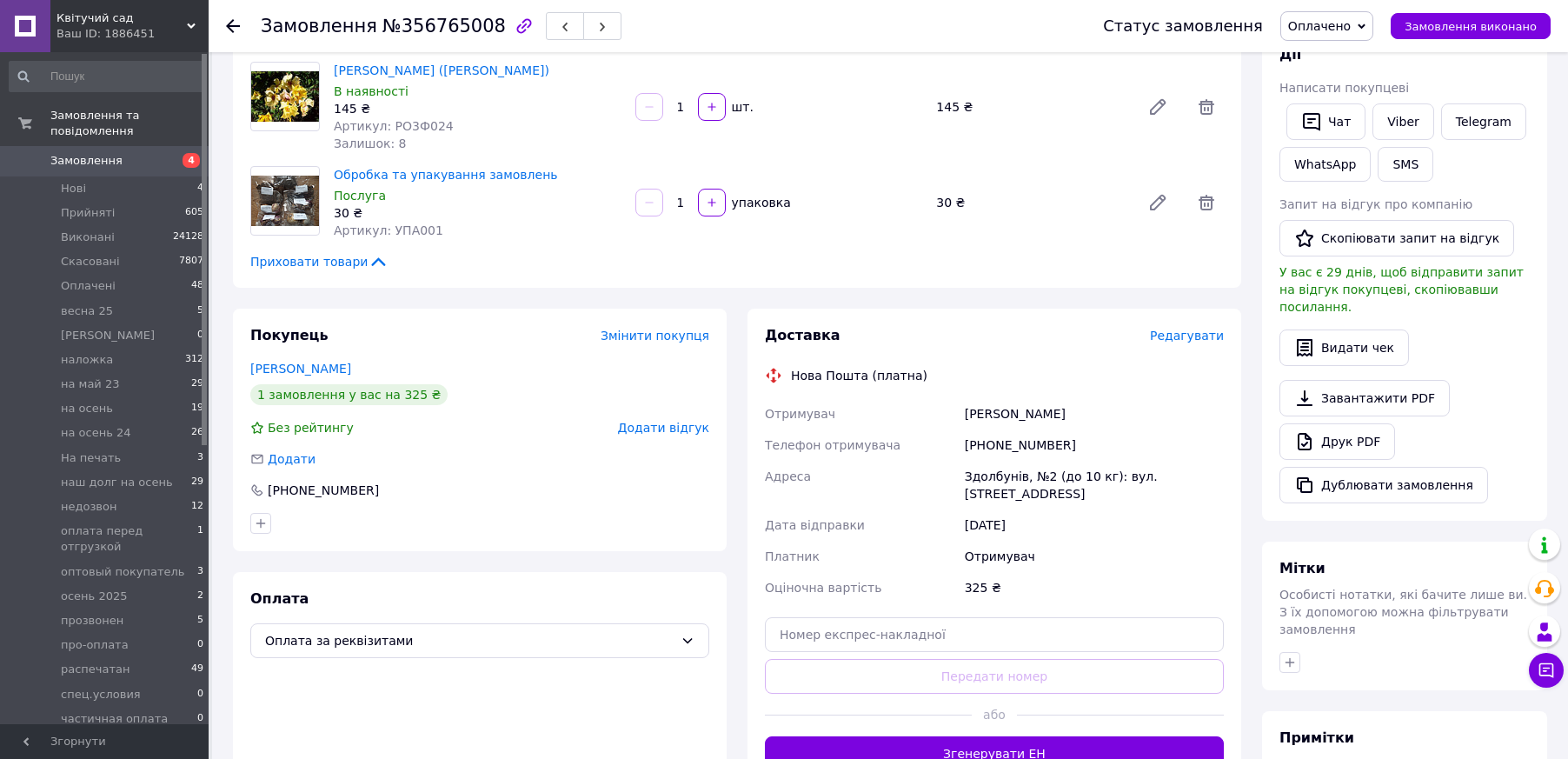
scroll to position [348, 0]
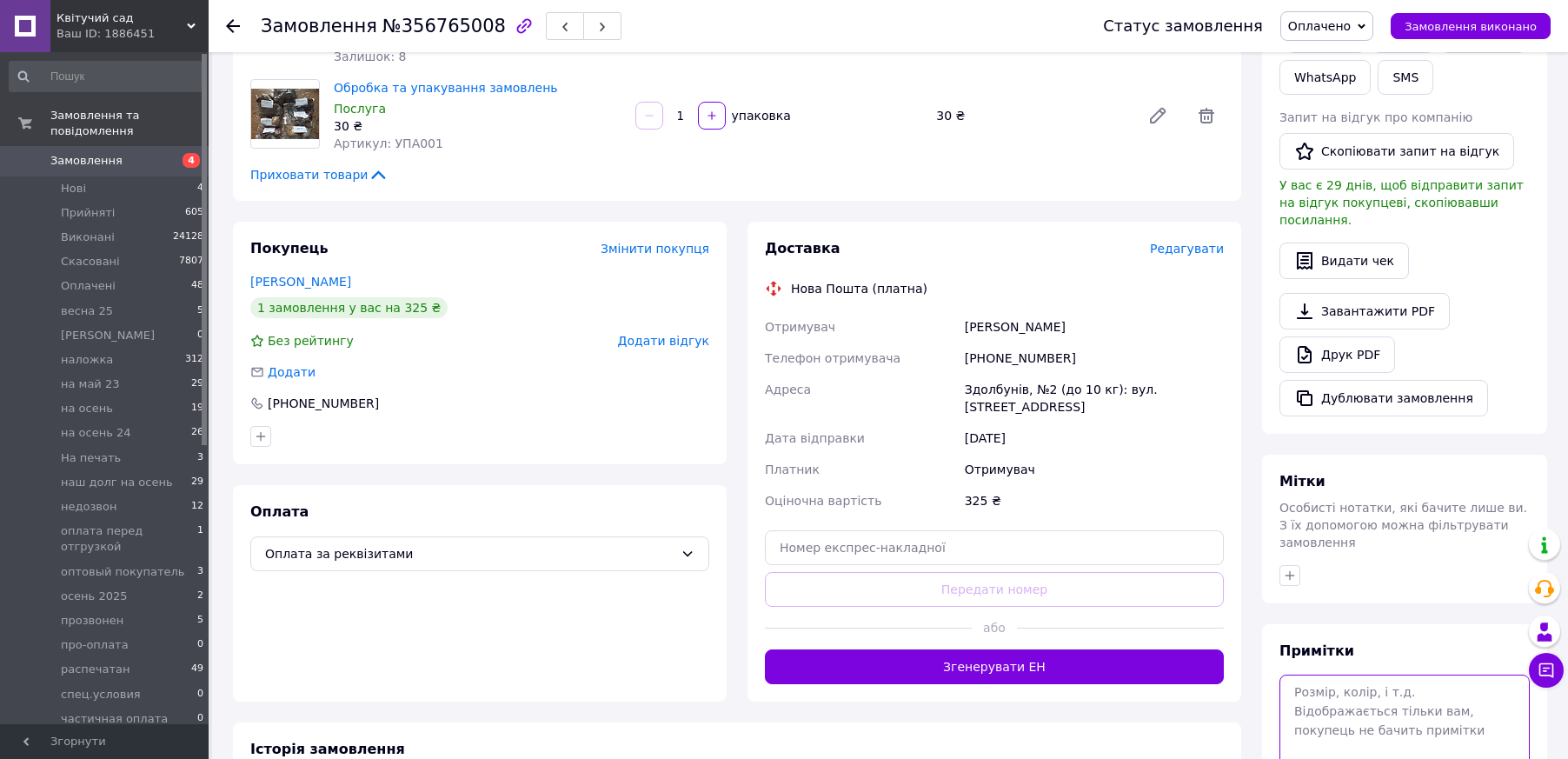
click at [1296, 675] on textarea at bounding box center [1404, 721] width 251 height 92
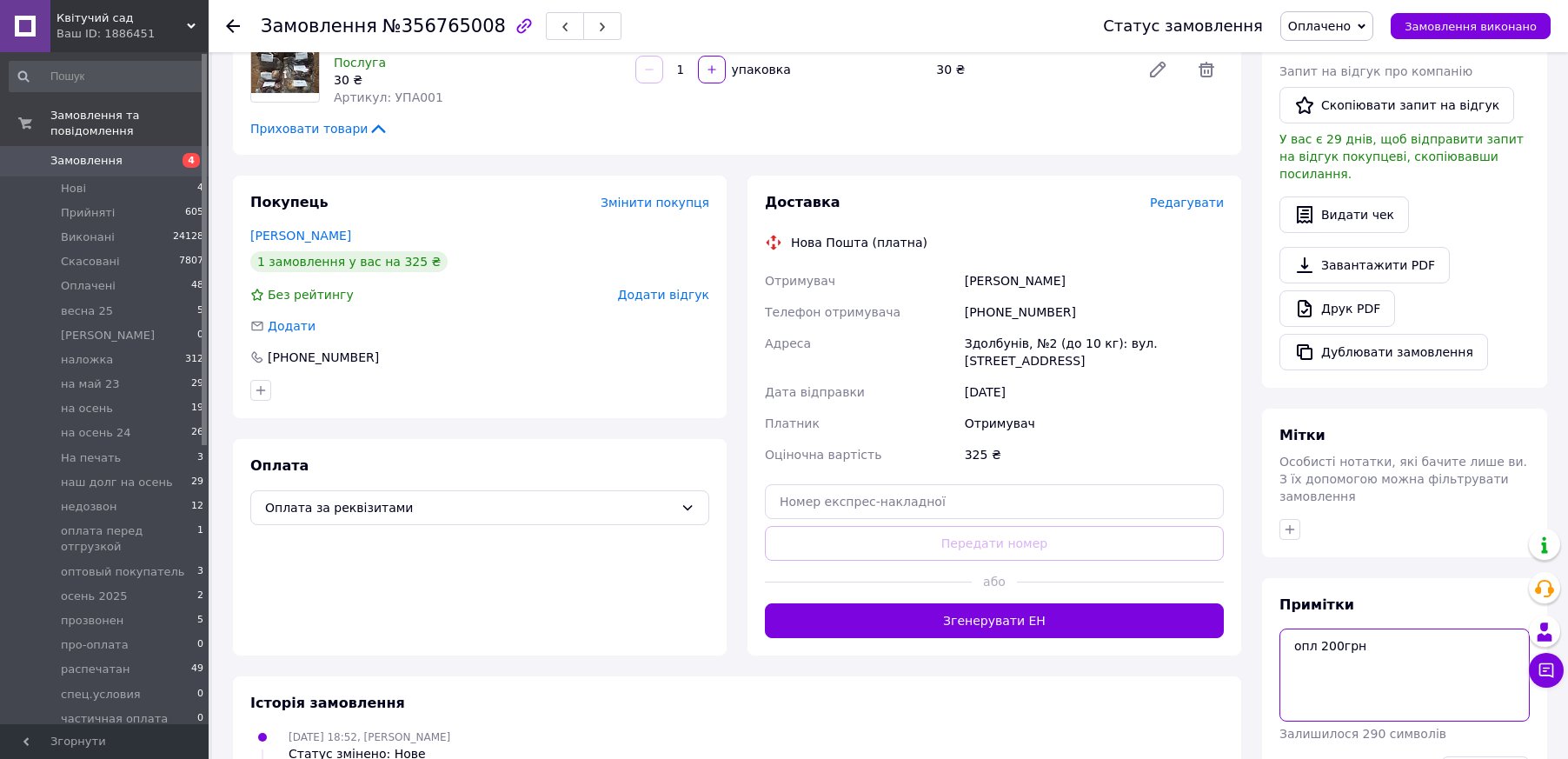
scroll to position [435, 0]
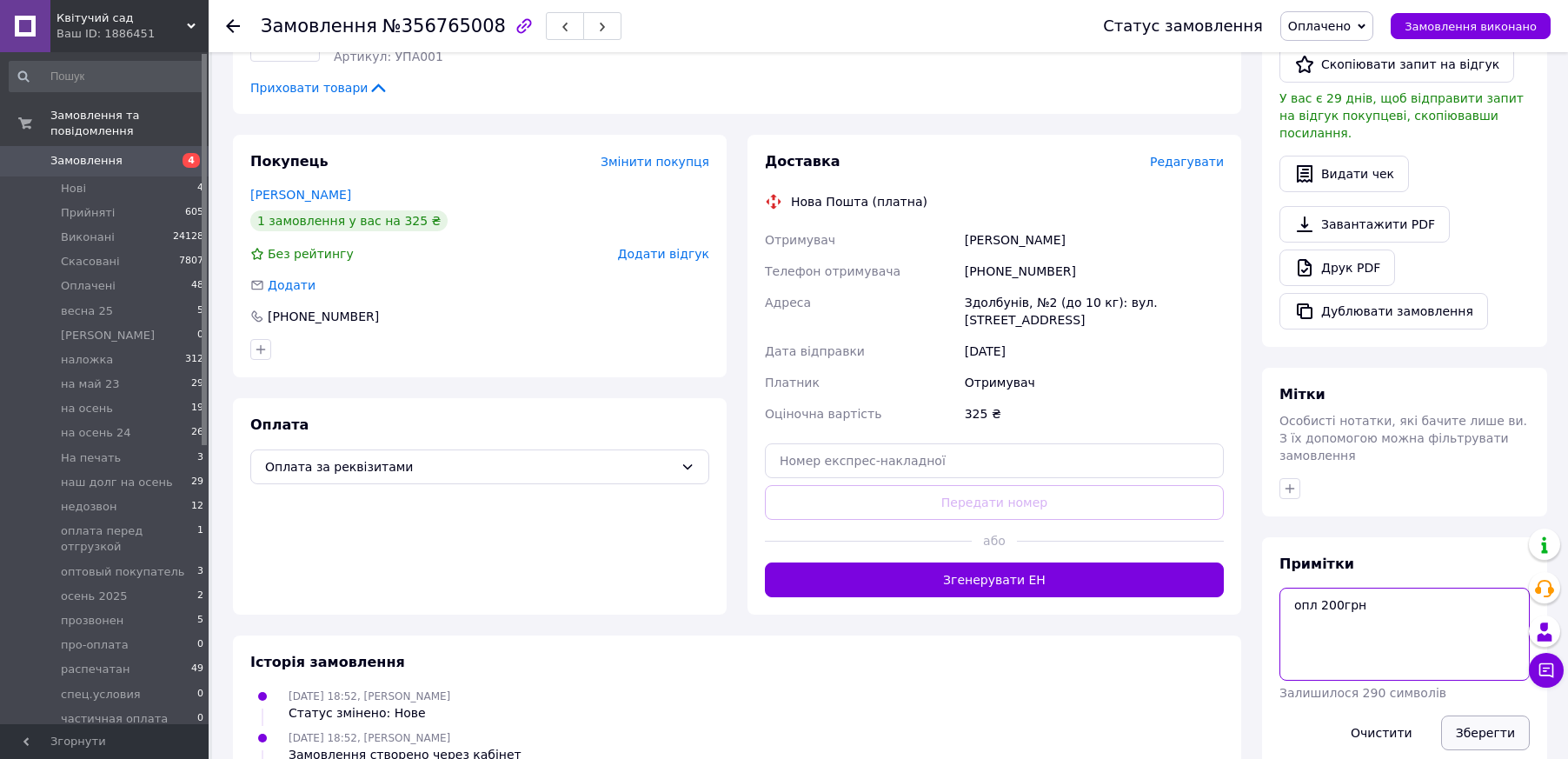
type textarea "опл 200грн"
click at [1477, 716] on button "Зберегти" at bounding box center [1485, 733] width 89 height 34
